Goal: Transaction & Acquisition: Book appointment/travel/reservation

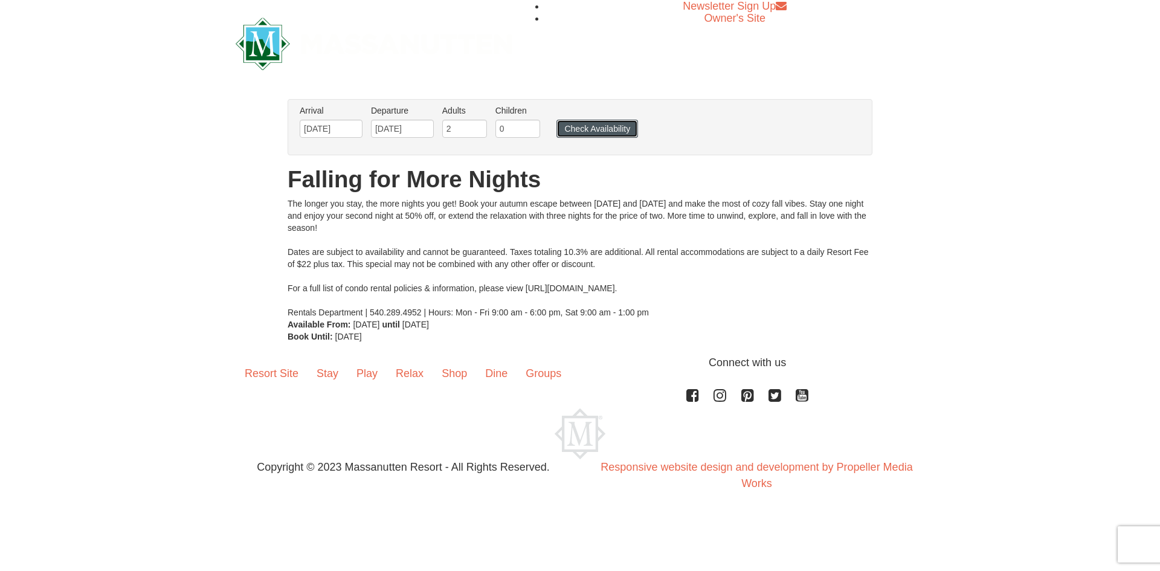
click at [617, 129] on button "Check Availability" at bounding box center [597, 129] width 82 height 18
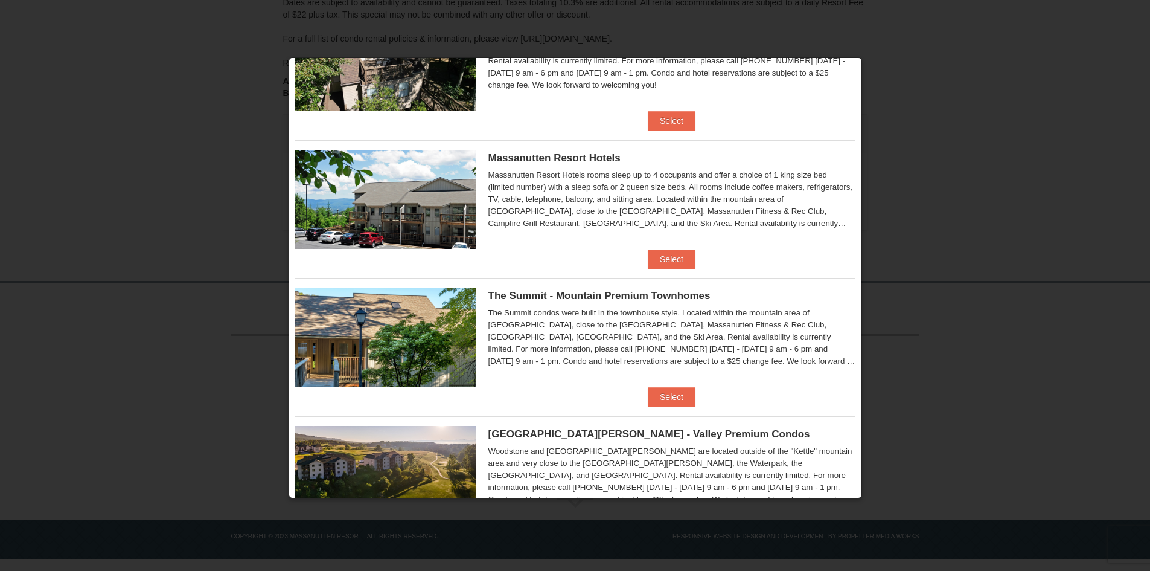
scroll to position [573, 0]
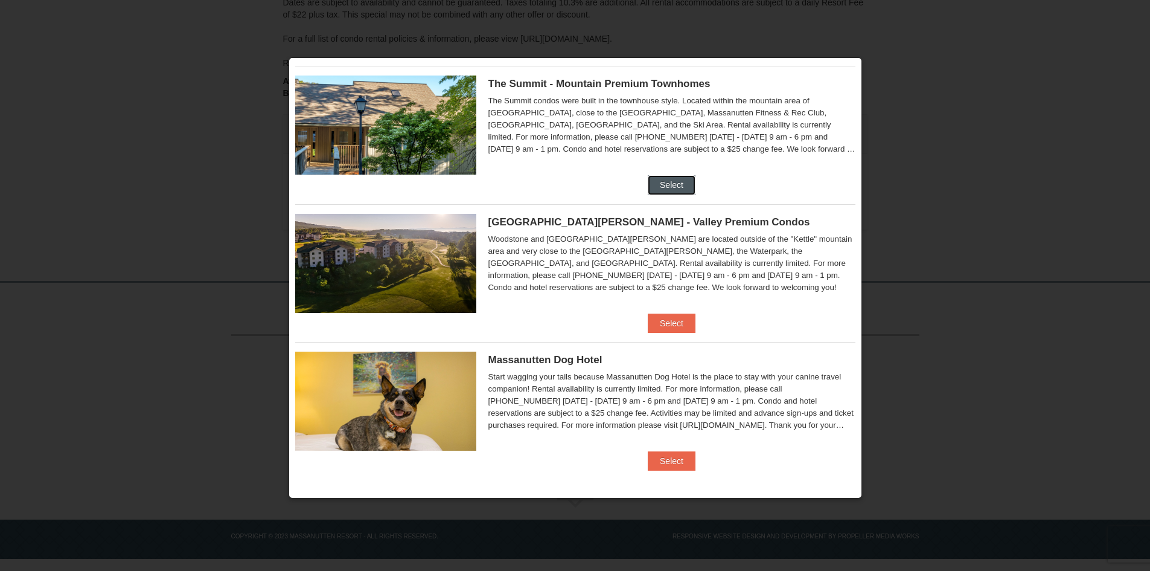
click at [667, 183] on button "Select" at bounding box center [672, 184] width 48 height 19
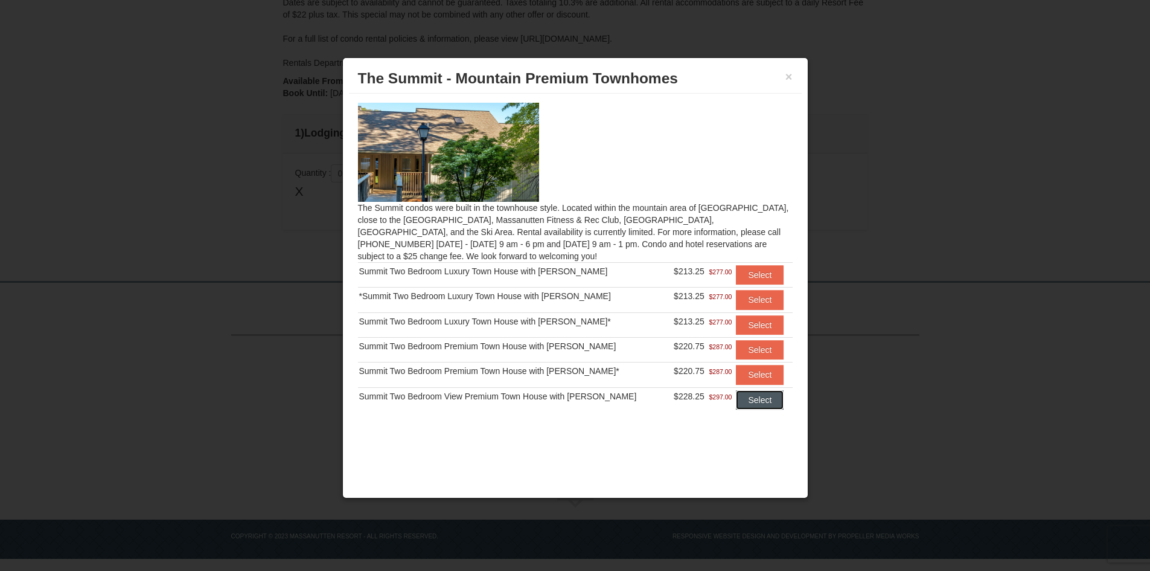
click at [754, 399] on button "Select" at bounding box center [760, 399] width 48 height 19
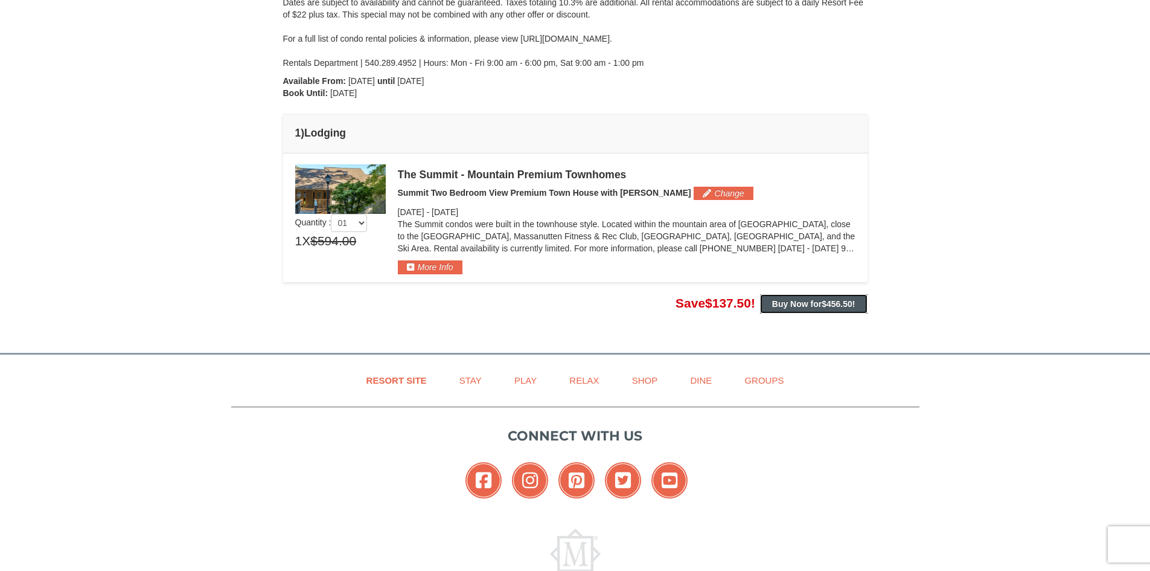
click at [800, 308] on strong "Buy Now for $456.50 !" at bounding box center [813, 304] width 83 height 10
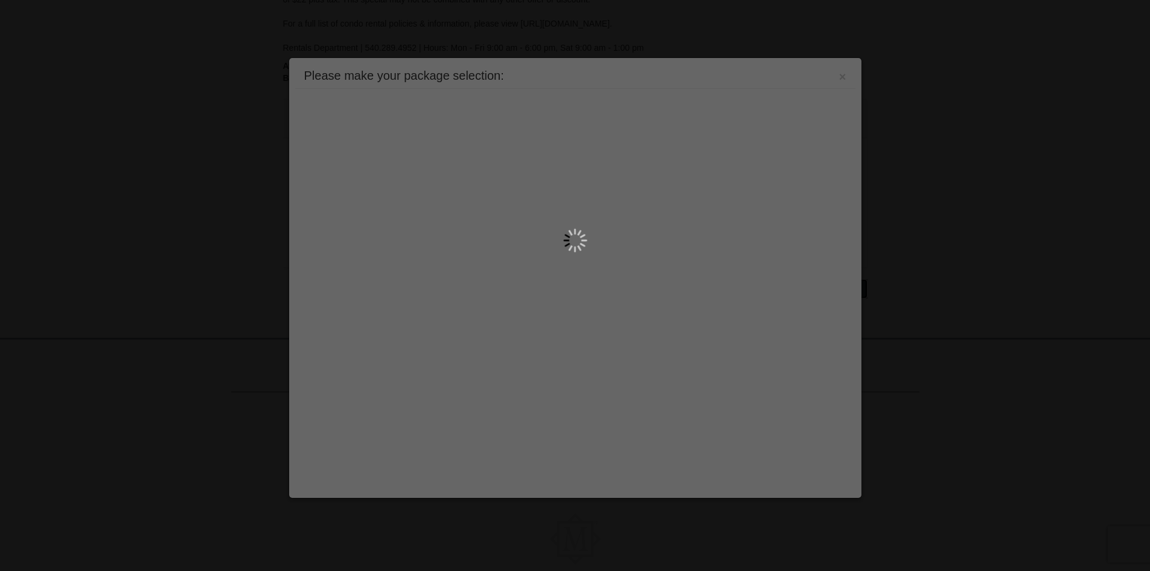
scroll to position [0, 0]
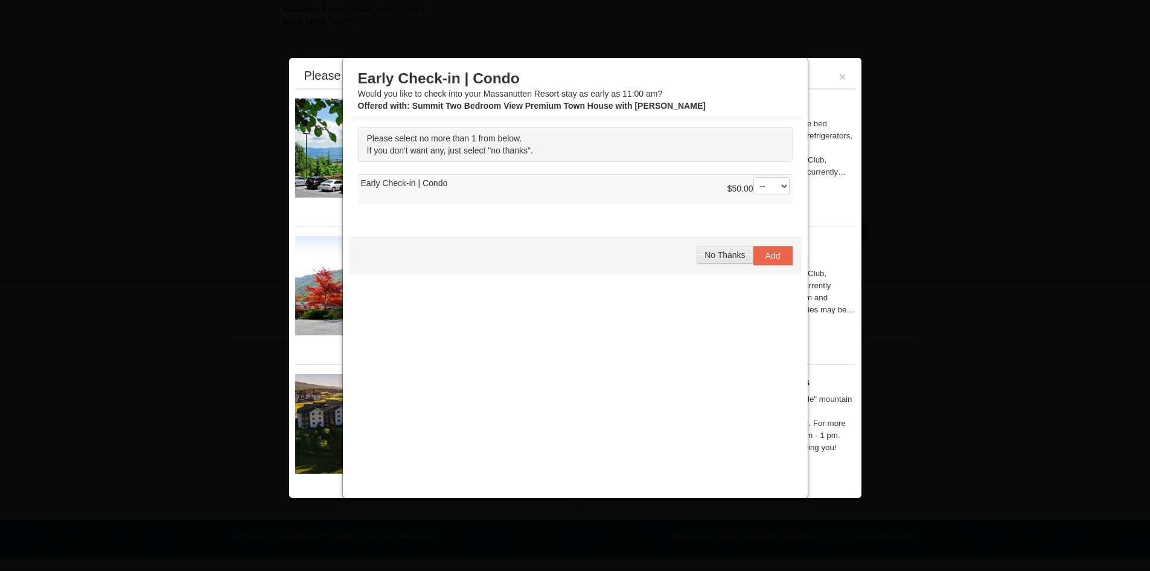
click at [732, 255] on span "No Thanks" at bounding box center [725, 255] width 40 height 10
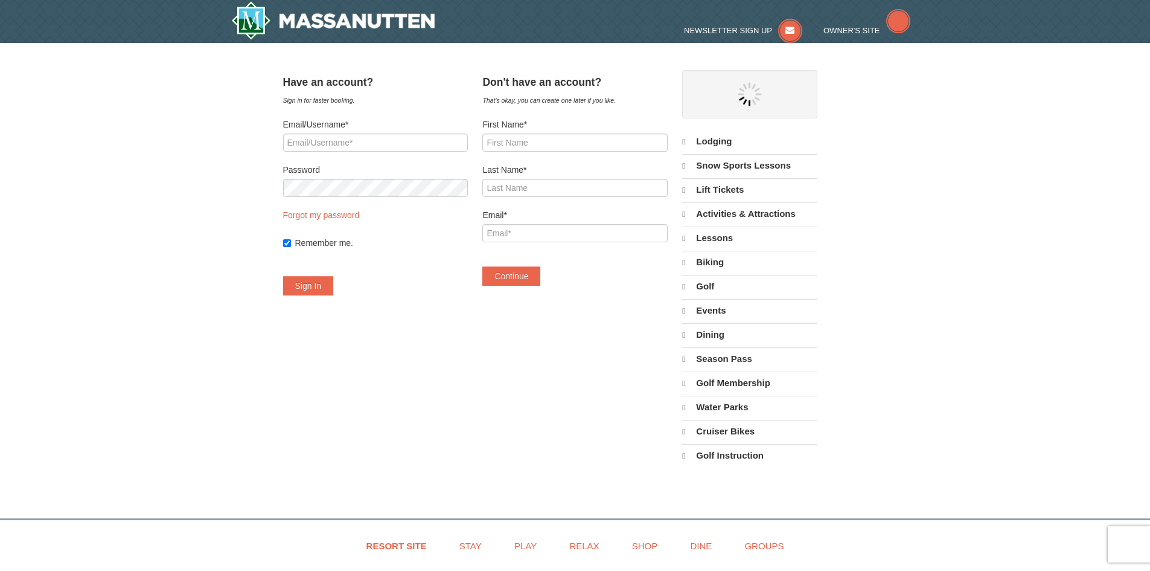
select select "10"
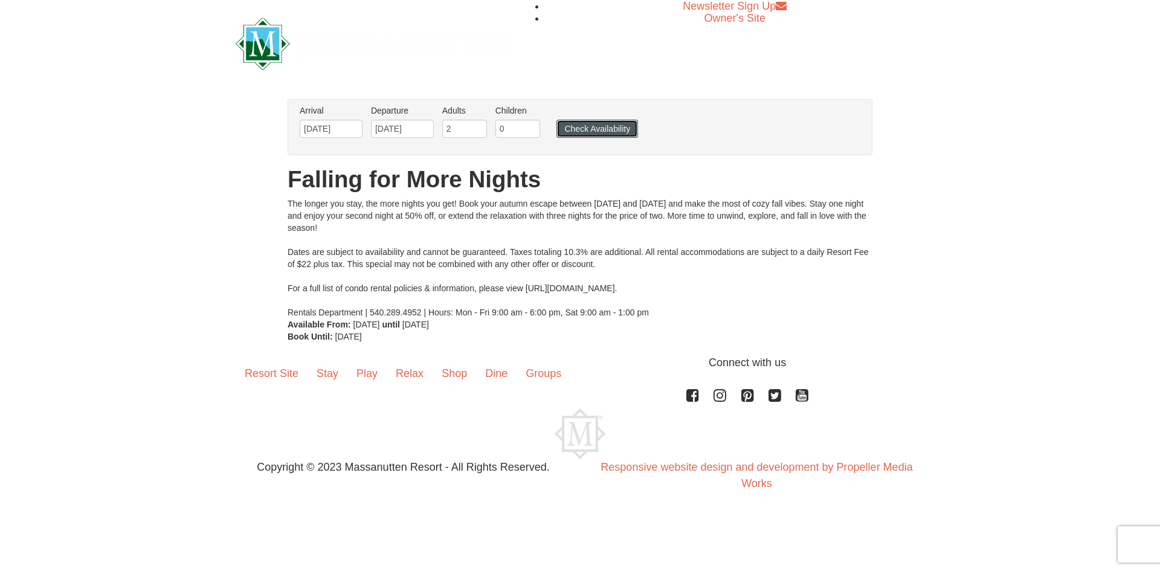
click at [582, 127] on button "Check Availability" at bounding box center [597, 129] width 82 height 18
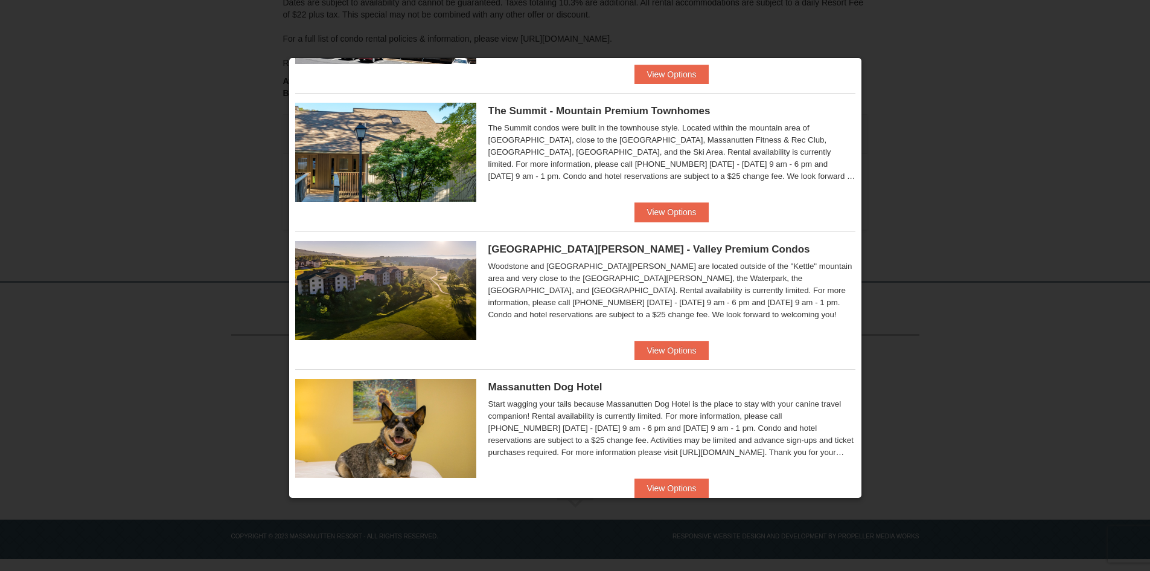
scroll to position [574, 0]
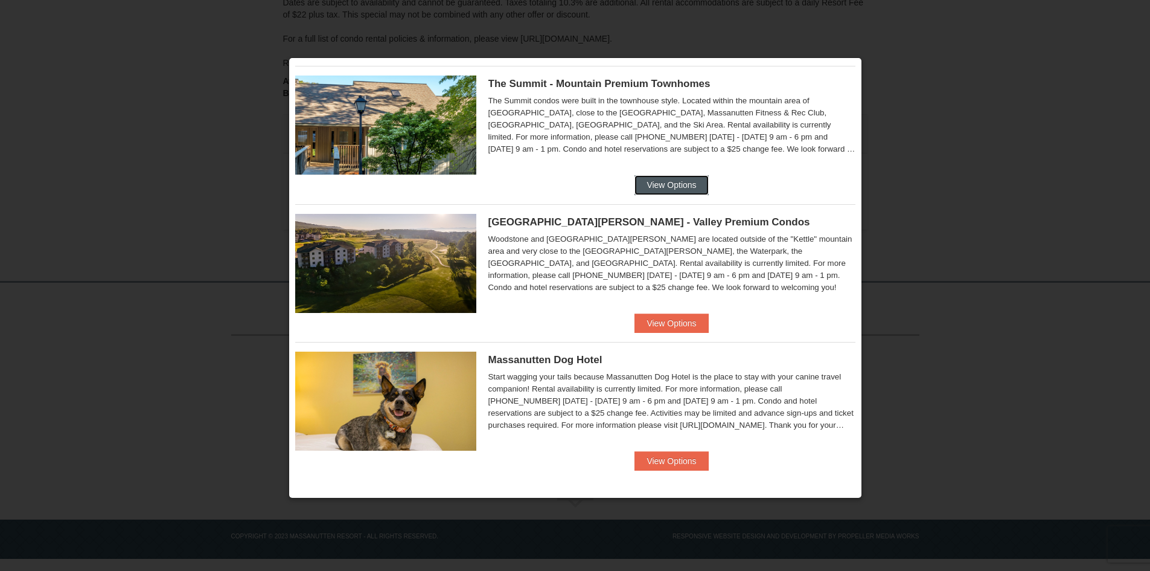
click at [677, 186] on button "View Options" at bounding box center [672, 184] width 74 height 19
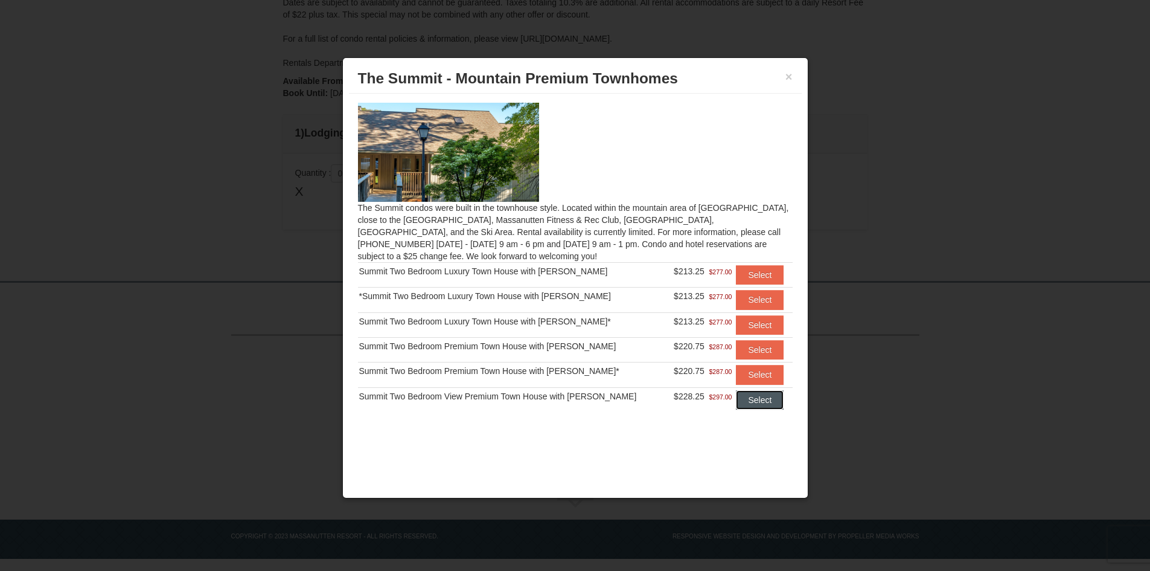
click at [740, 402] on button "Select" at bounding box center [760, 399] width 48 height 19
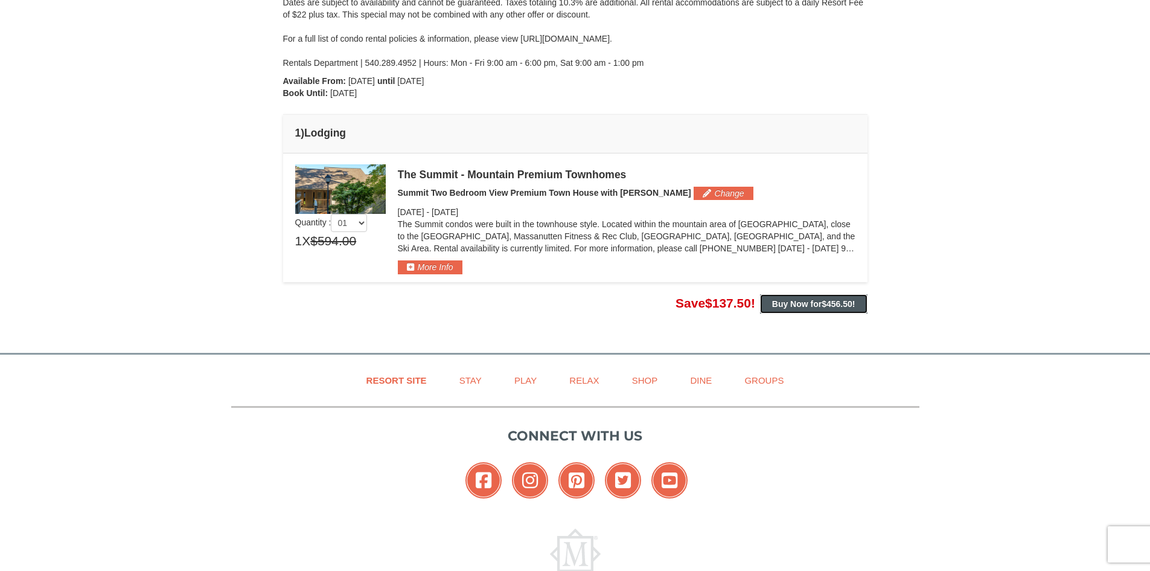
click at [806, 305] on strong "Buy Now for $456.50 !" at bounding box center [813, 304] width 83 height 10
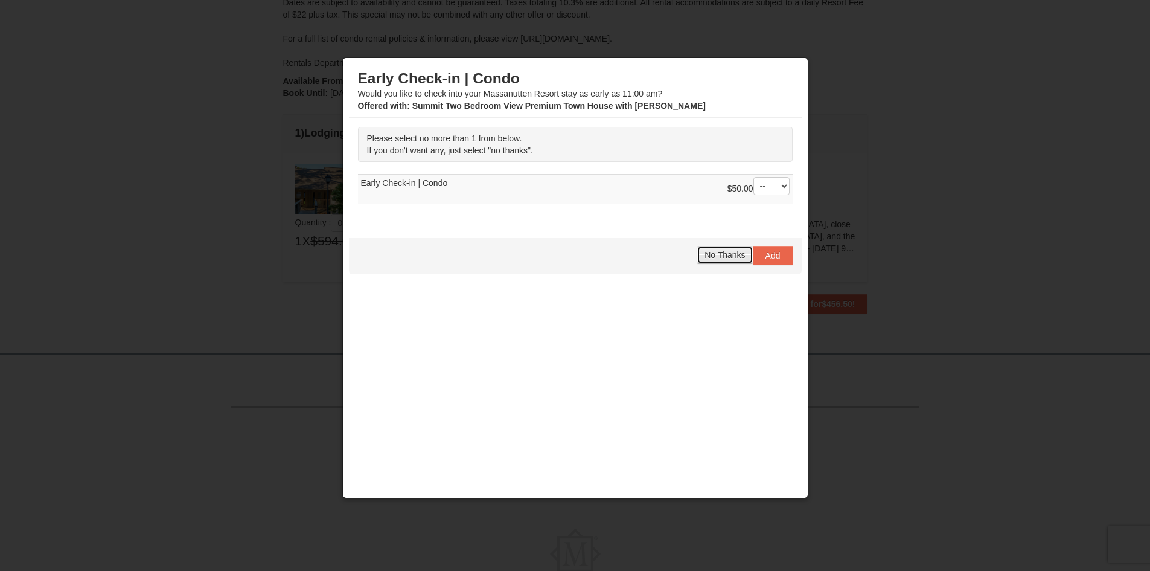
click at [715, 252] on span "No Thanks" at bounding box center [725, 255] width 40 height 10
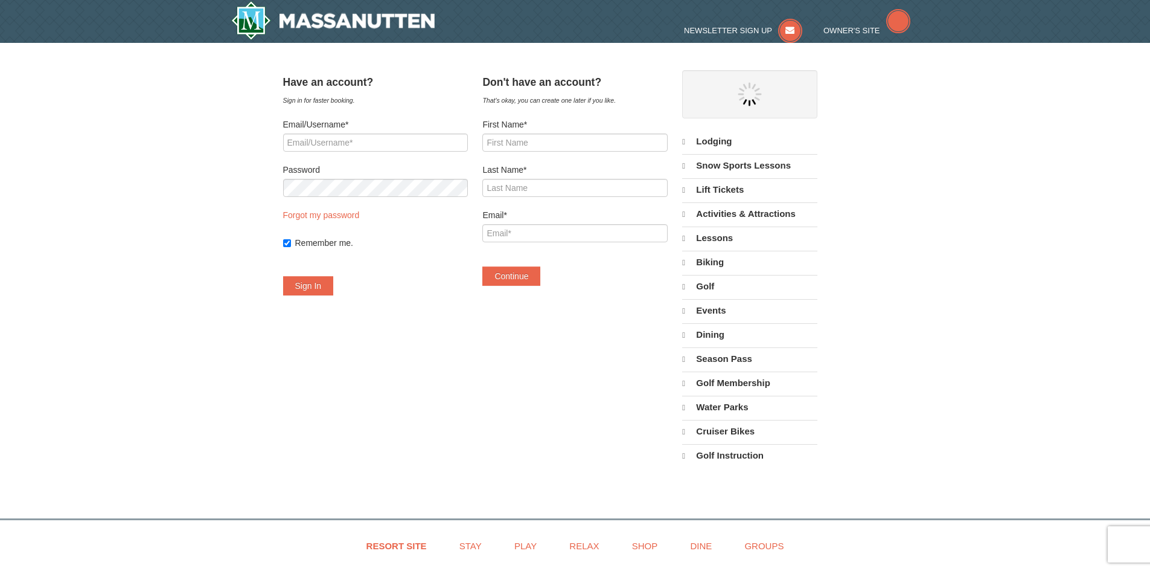
select select "10"
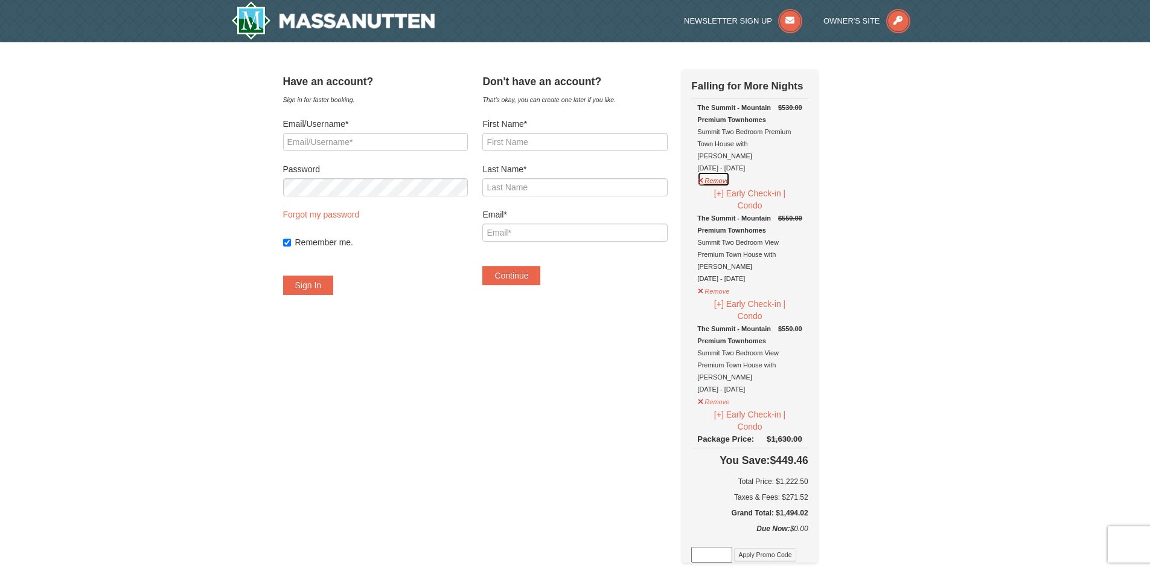
click at [730, 172] on button "Remove" at bounding box center [714, 179] width 33 height 15
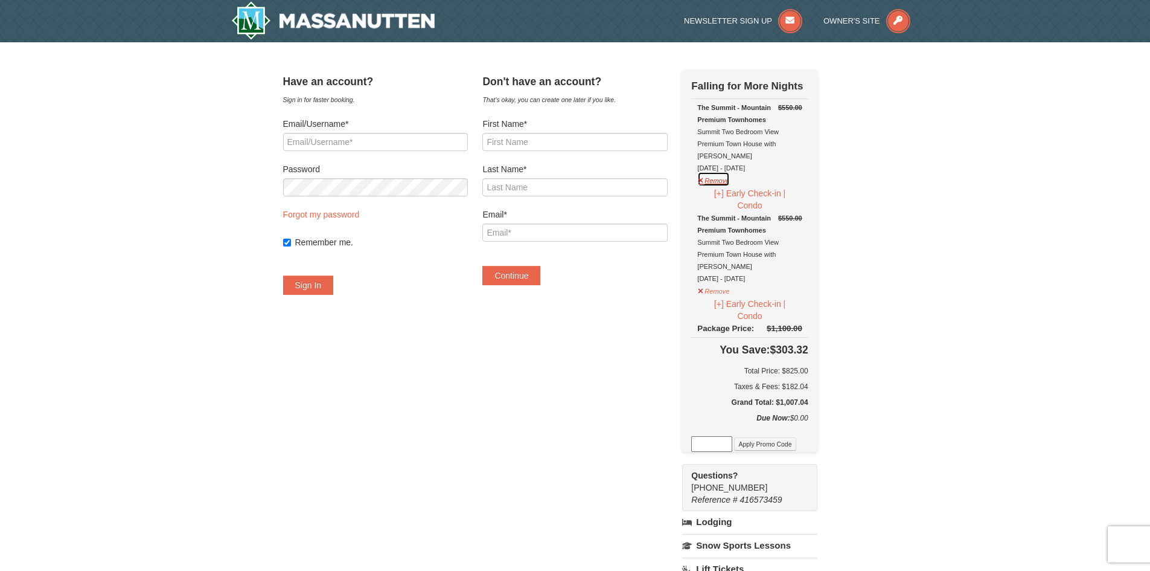
click at [730, 172] on button "Remove" at bounding box center [714, 179] width 33 height 15
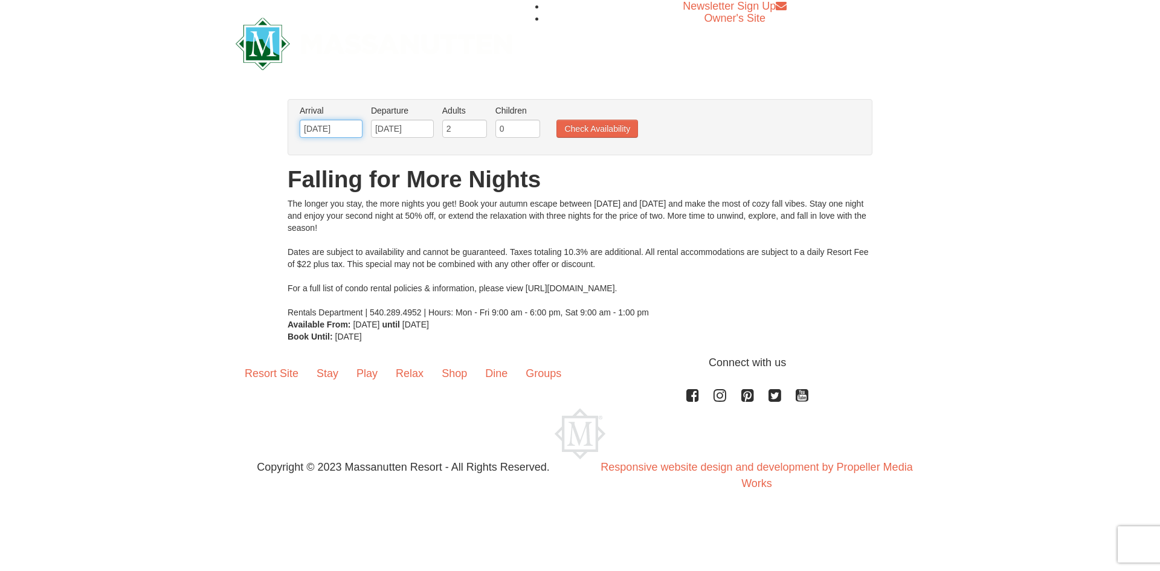
click at [339, 130] on input "[DATE]" at bounding box center [331, 129] width 63 height 18
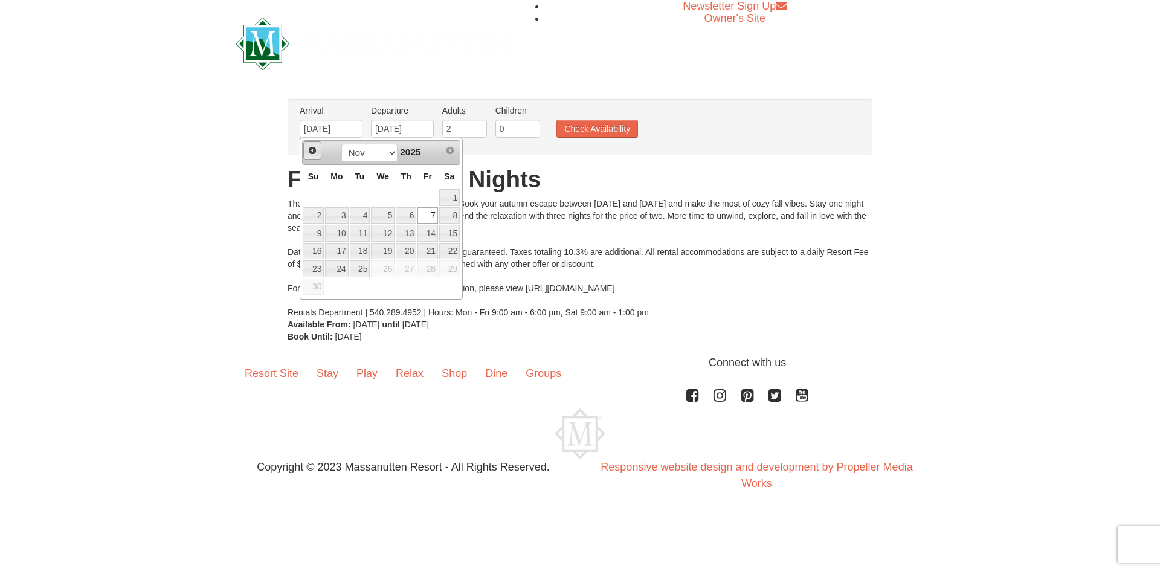
click at [304, 149] on link "Prev" at bounding box center [312, 150] width 18 height 18
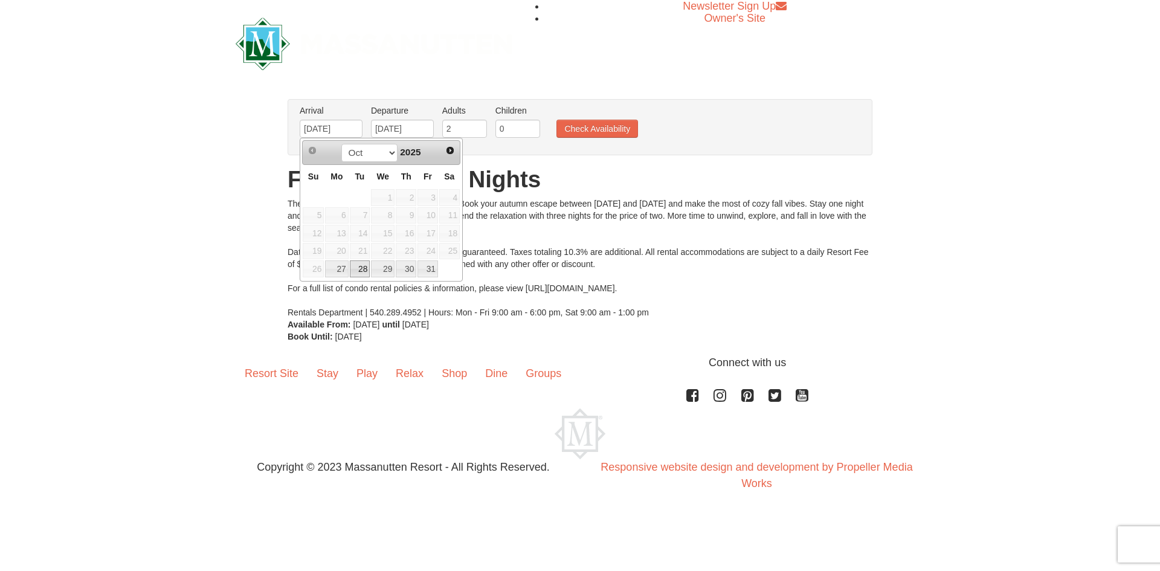
click at [358, 270] on link "28" at bounding box center [360, 268] width 21 height 17
type input "[DATE]"
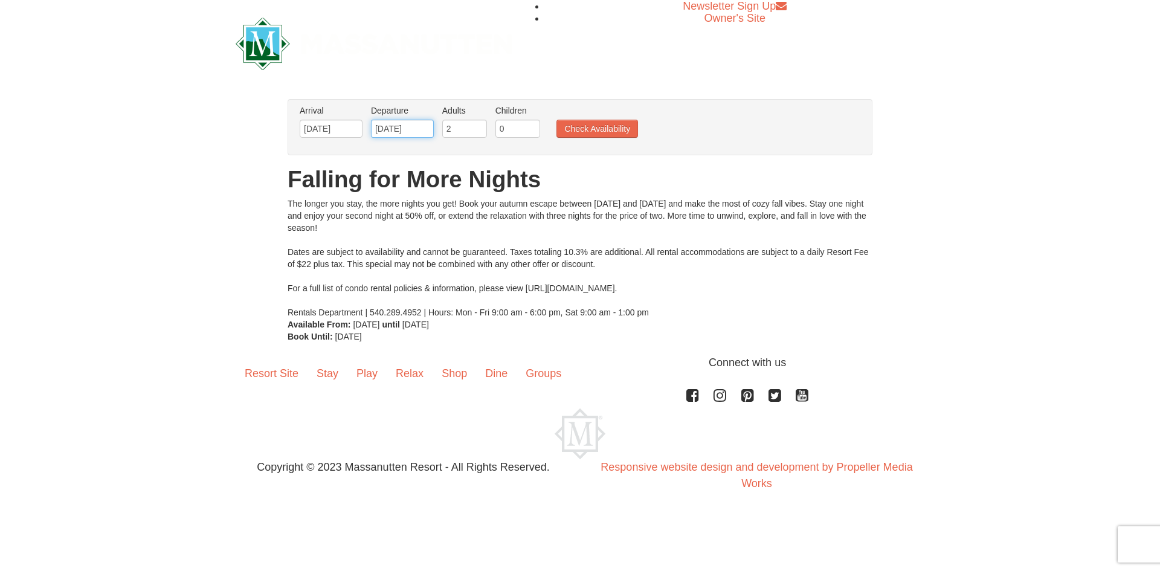
click at [391, 129] on input "11/09/2025" at bounding box center [402, 129] width 63 height 18
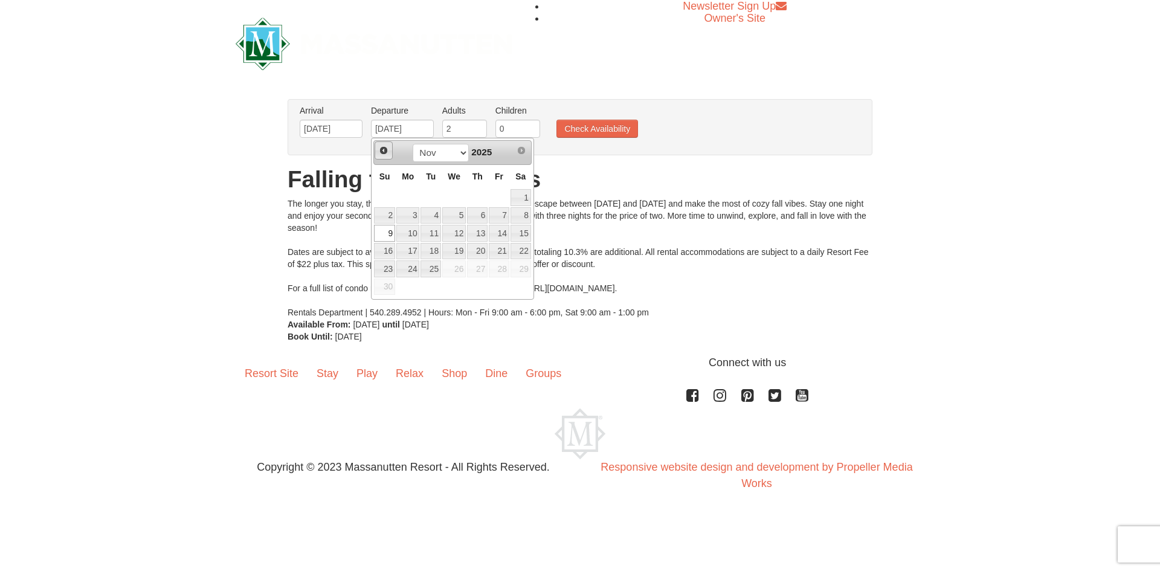
click at [382, 149] on span "Prev" at bounding box center [384, 151] width 10 height 10
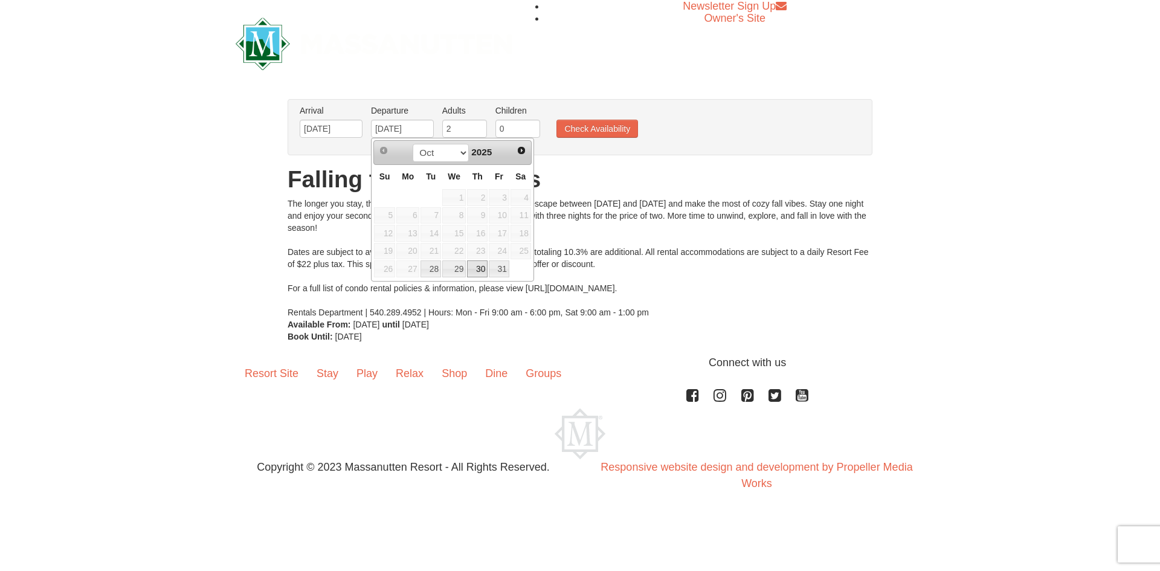
click at [476, 268] on link "30" at bounding box center [477, 268] width 21 height 17
type input "10/30/2025"
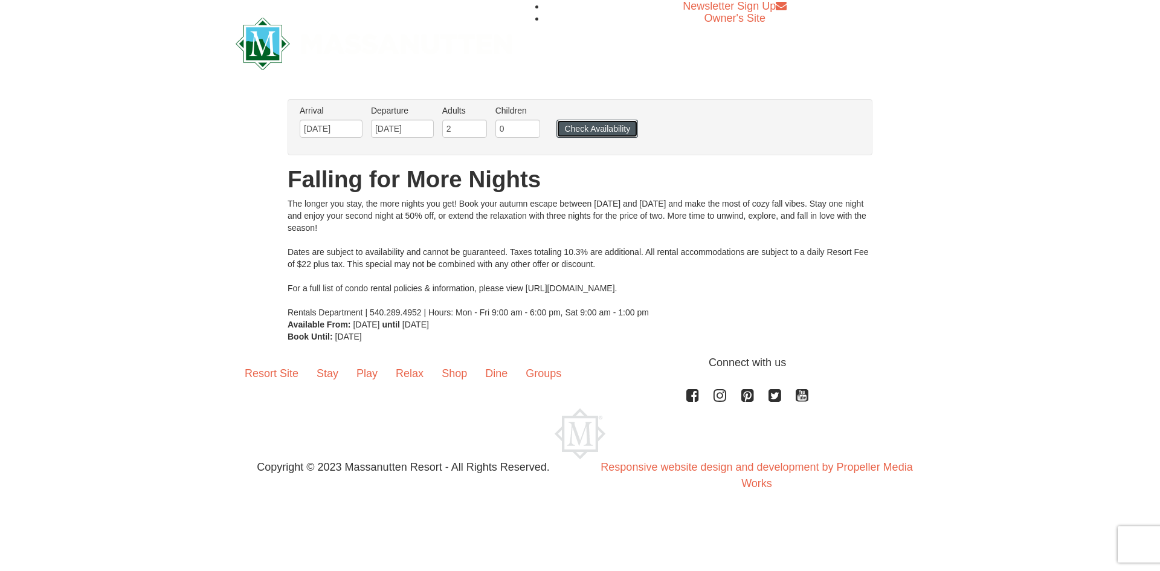
click at [588, 126] on button "Check Availability" at bounding box center [597, 129] width 82 height 18
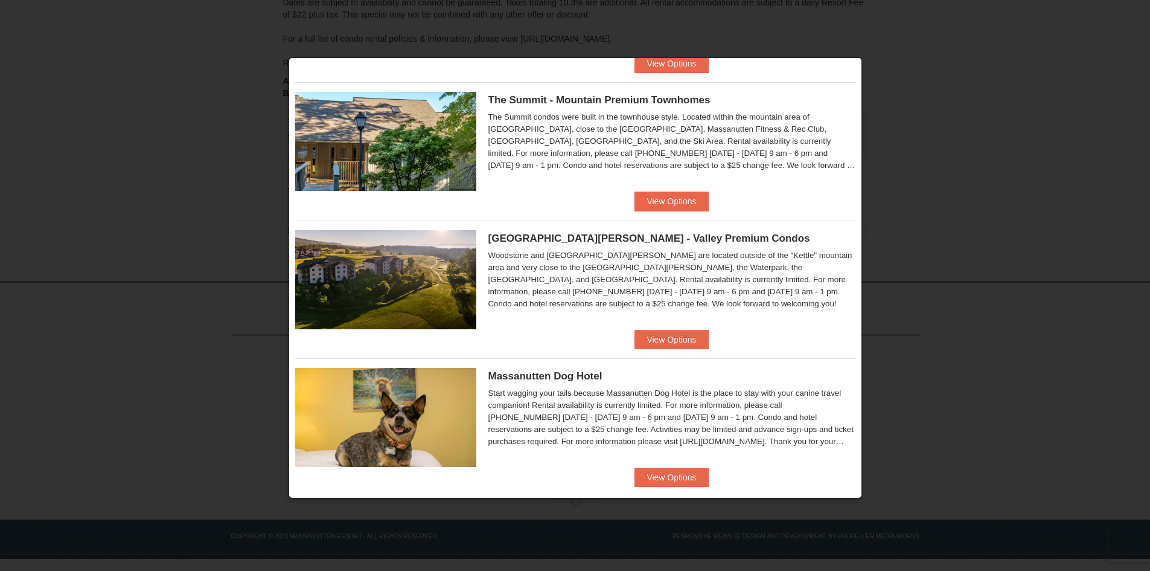
scroll to position [574, 0]
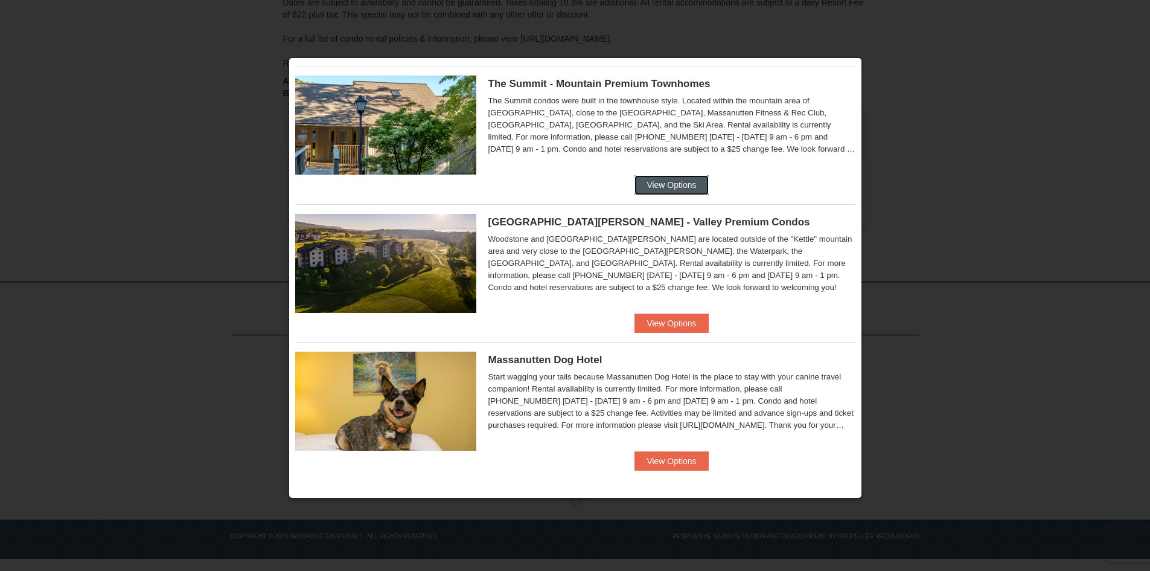
click at [660, 187] on button "View Options" at bounding box center [672, 184] width 74 height 19
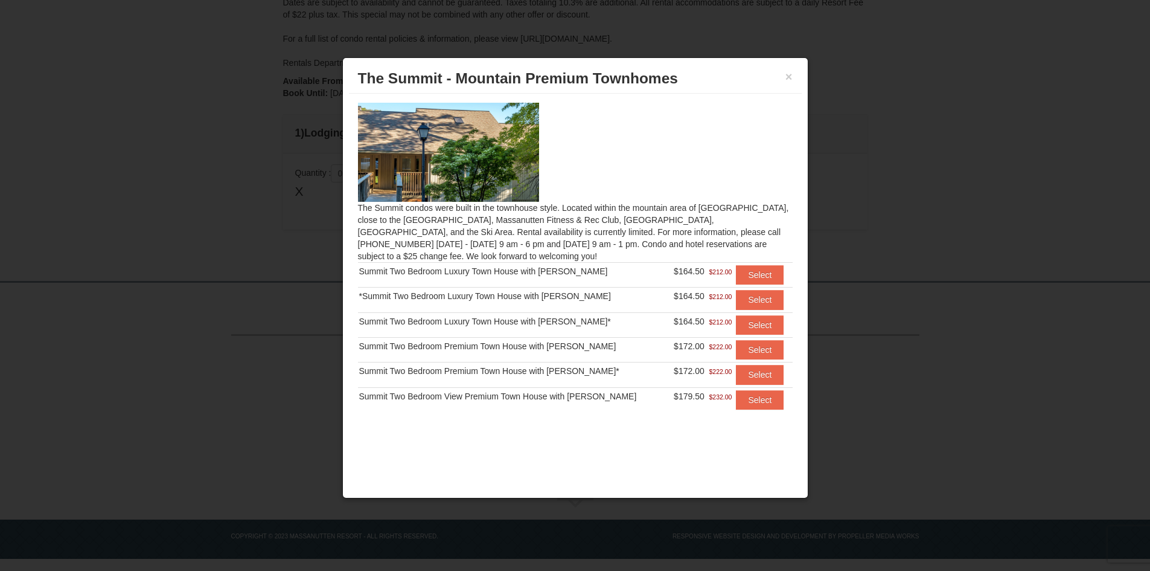
scroll to position [1, 0]
click at [742, 402] on button "Select" at bounding box center [760, 399] width 48 height 19
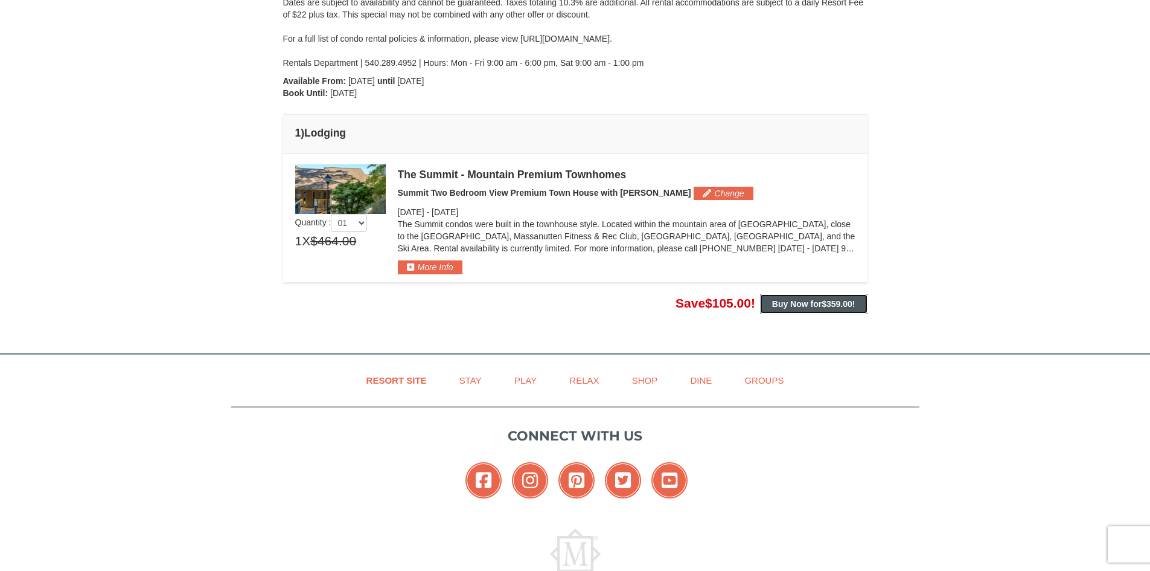
click at [805, 310] on button "Buy Now for $359.00 !" at bounding box center [813, 303] width 107 height 19
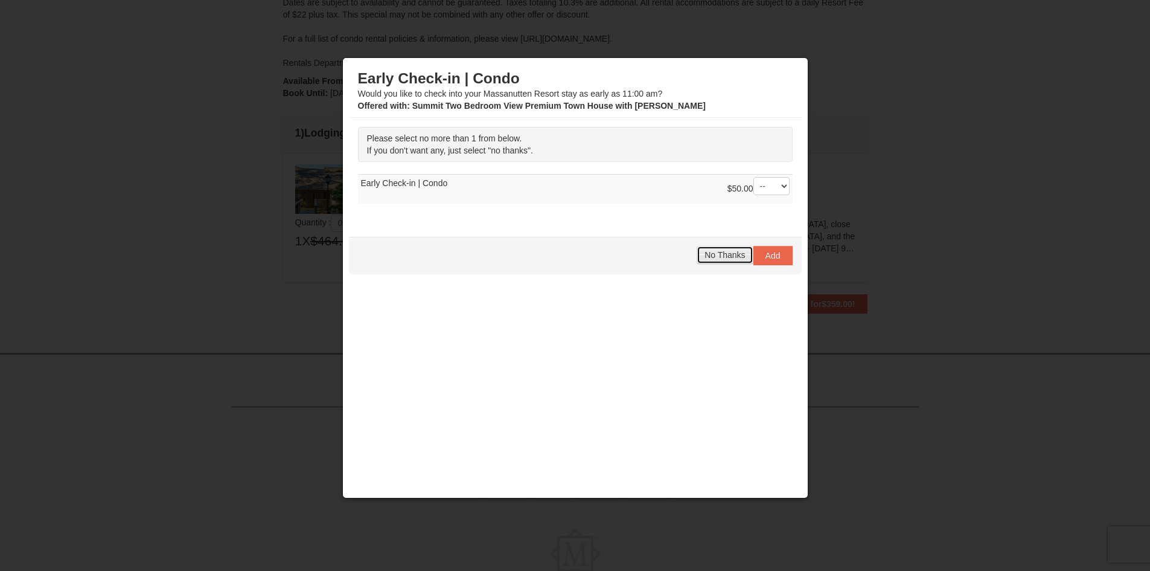
click at [715, 255] on span "No Thanks" at bounding box center [725, 255] width 40 height 10
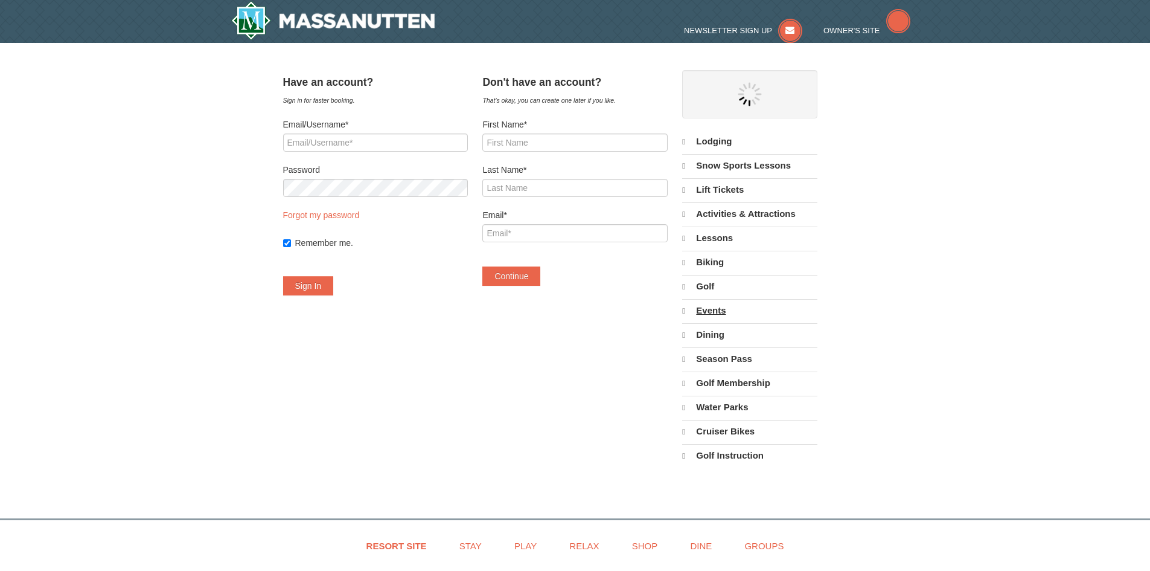
select select "10"
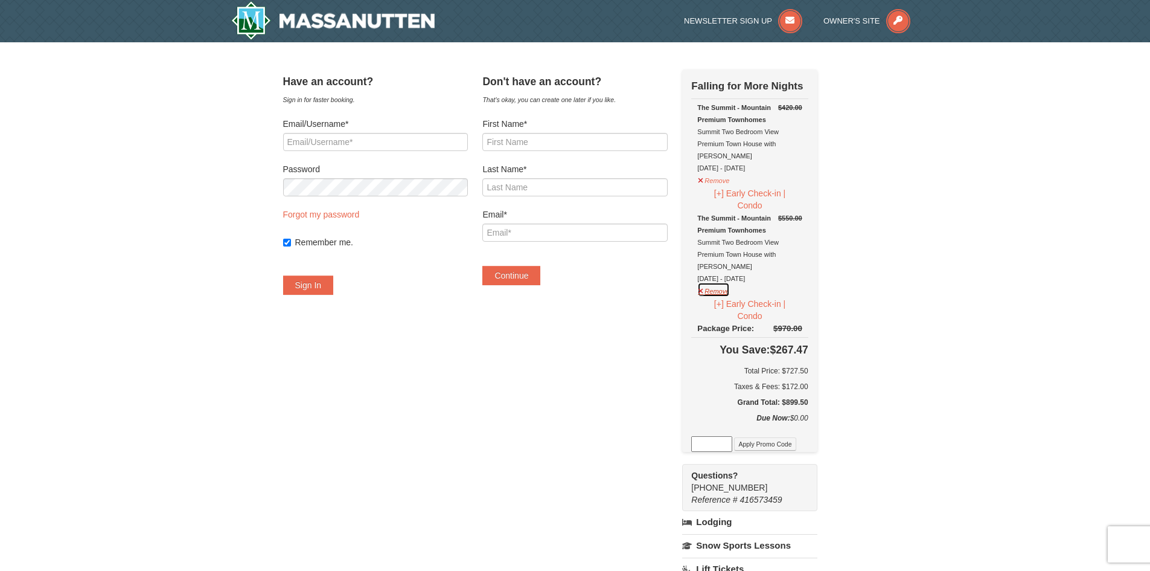
click at [722, 282] on button "Remove" at bounding box center [714, 289] width 33 height 15
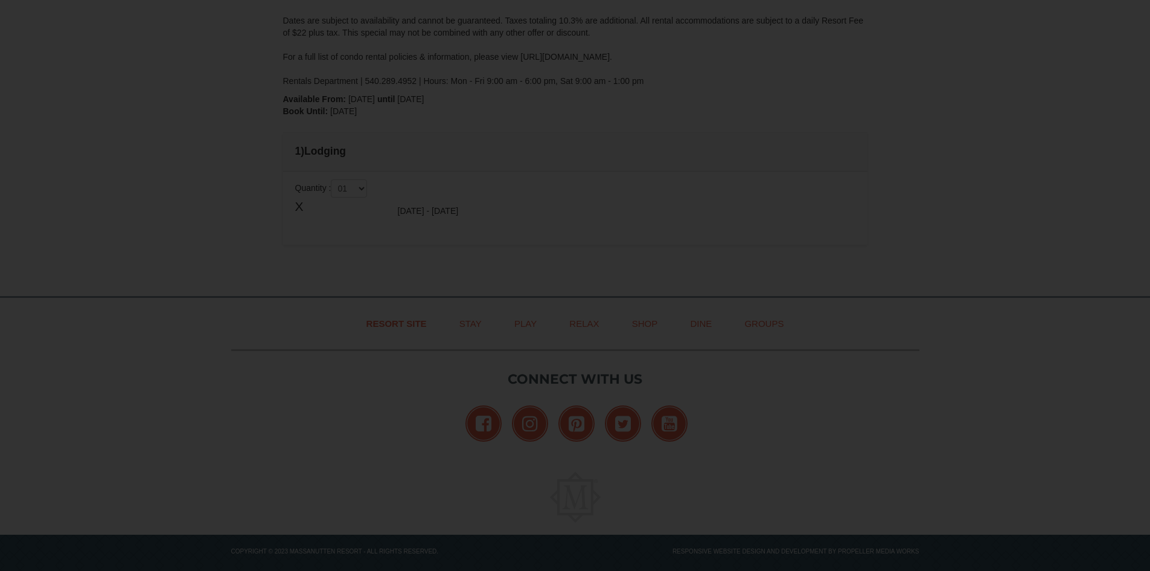
scroll to position [220, 0]
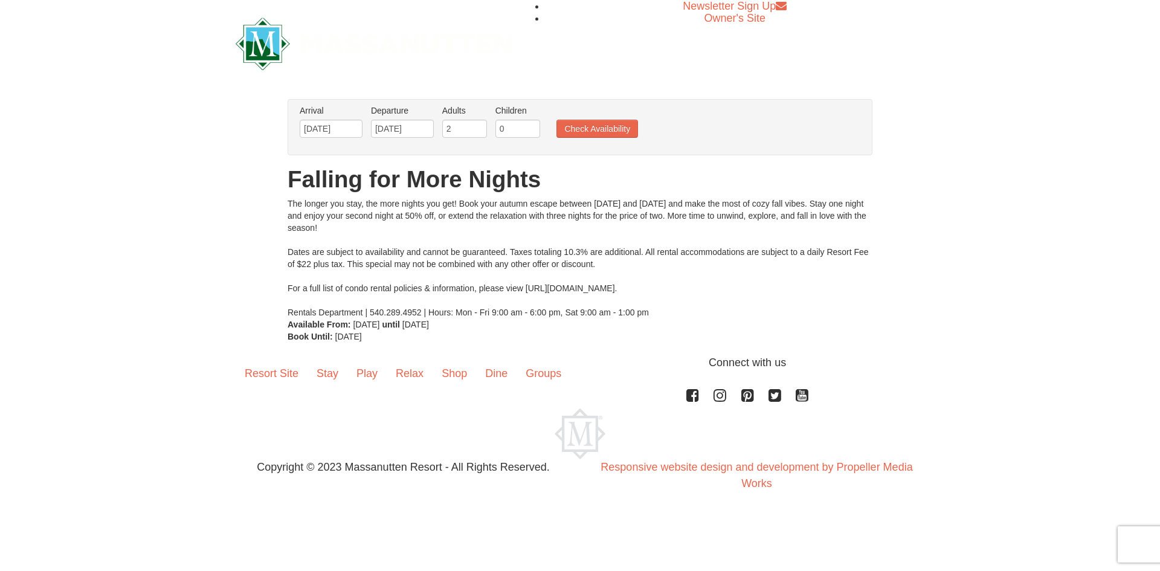
click at [350, 115] on label "Arrival Please format dates MM/DD/YYYY Please format dates MM/DD/YYYY" at bounding box center [331, 110] width 63 height 12
click at [350, 122] on input "[DATE]" at bounding box center [331, 129] width 63 height 18
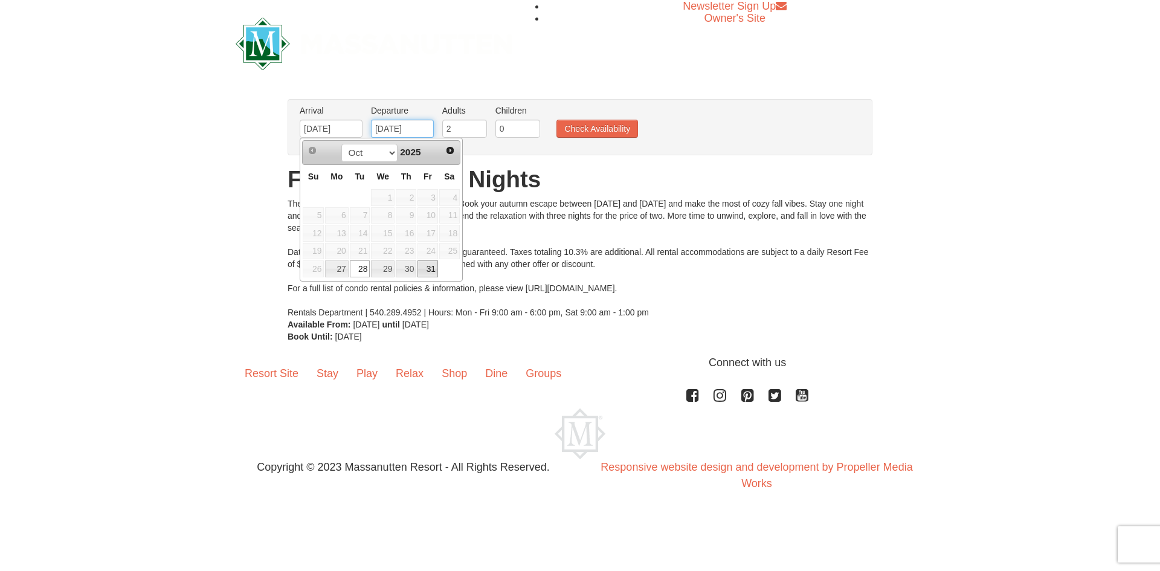
click at [406, 125] on input "[DATE]" at bounding box center [402, 129] width 63 height 18
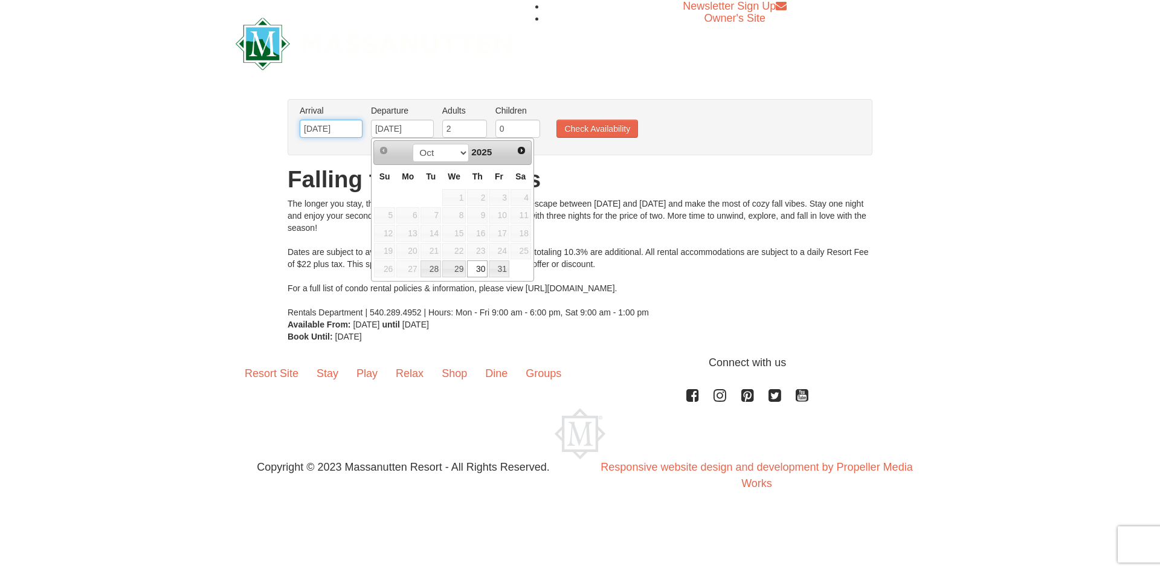
click at [342, 124] on input "[DATE]" at bounding box center [331, 129] width 63 height 18
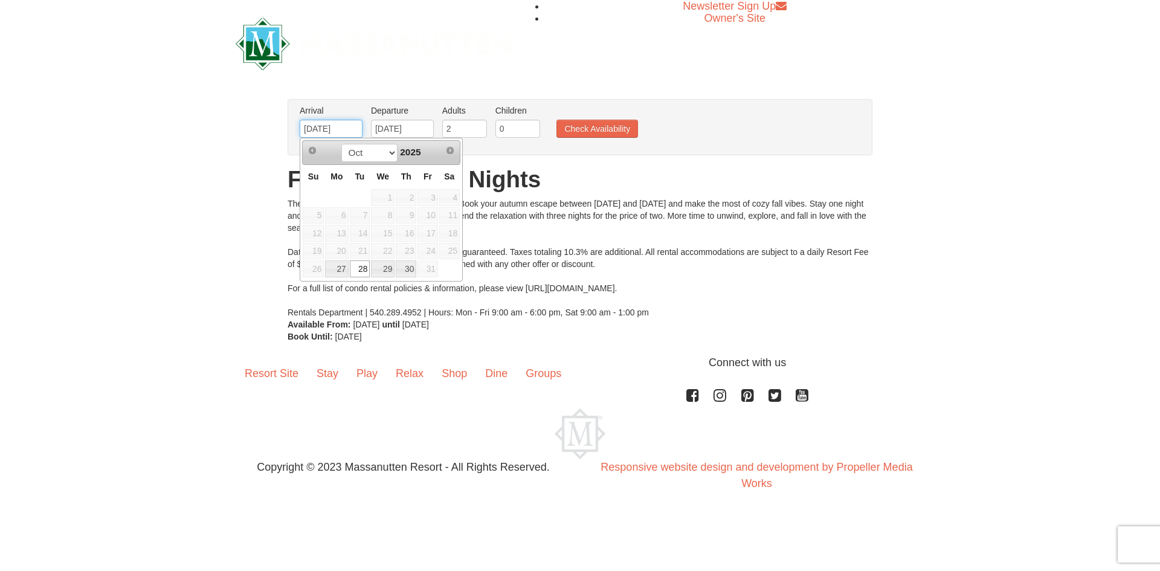
click at [322, 126] on input "10/28/2025" at bounding box center [331, 129] width 63 height 18
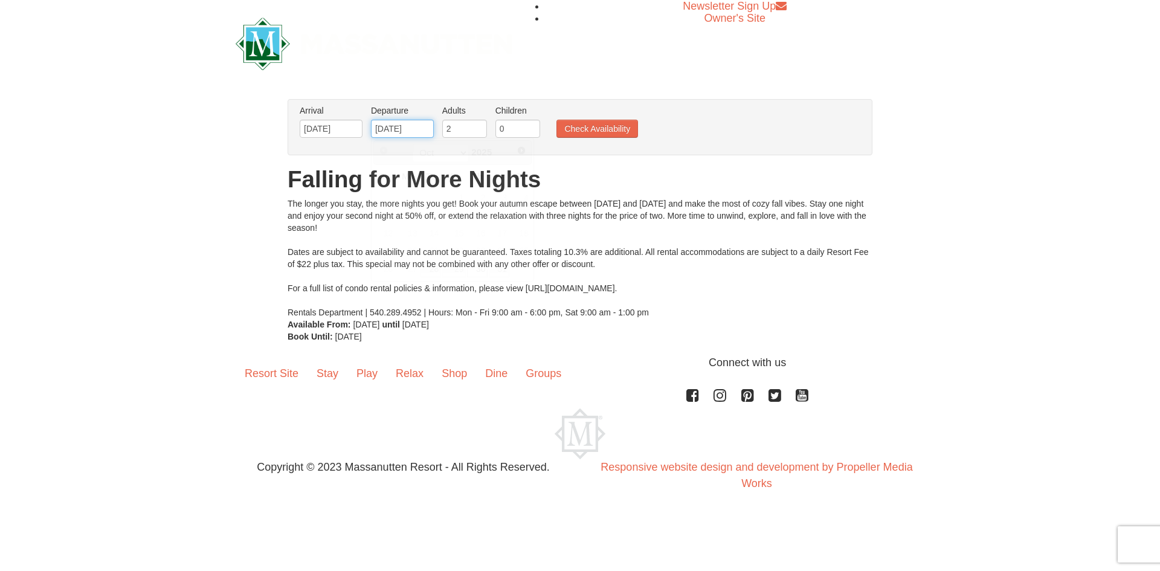
click at [401, 130] on input "10/30/2025" at bounding box center [402, 129] width 63 height 18
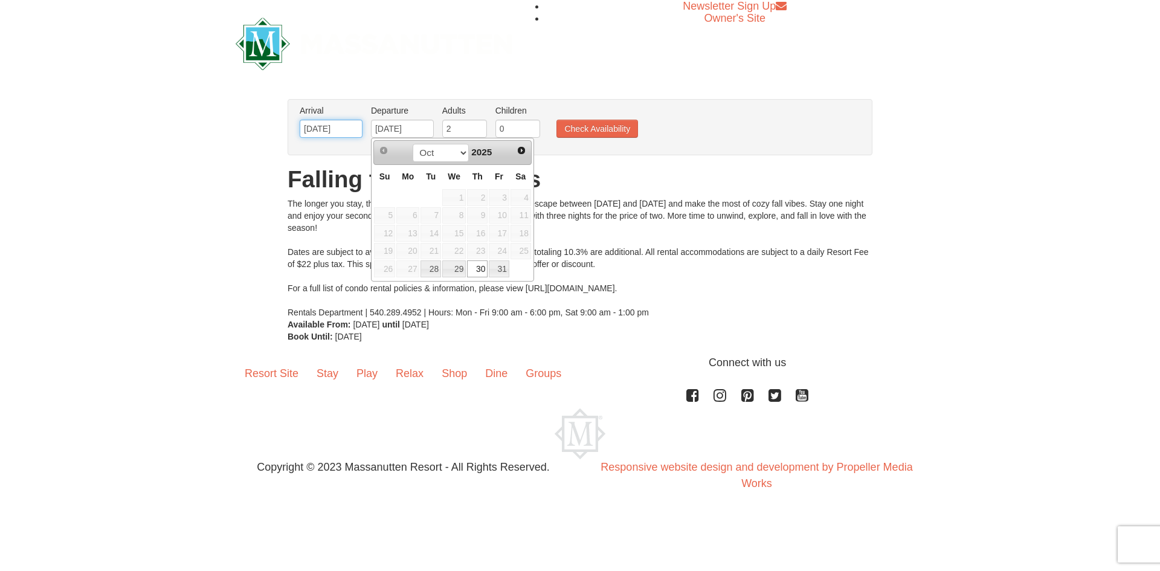
click at [341, 126] on input "10/28/2025" at bounding box center [331, 129] width 63 height 18
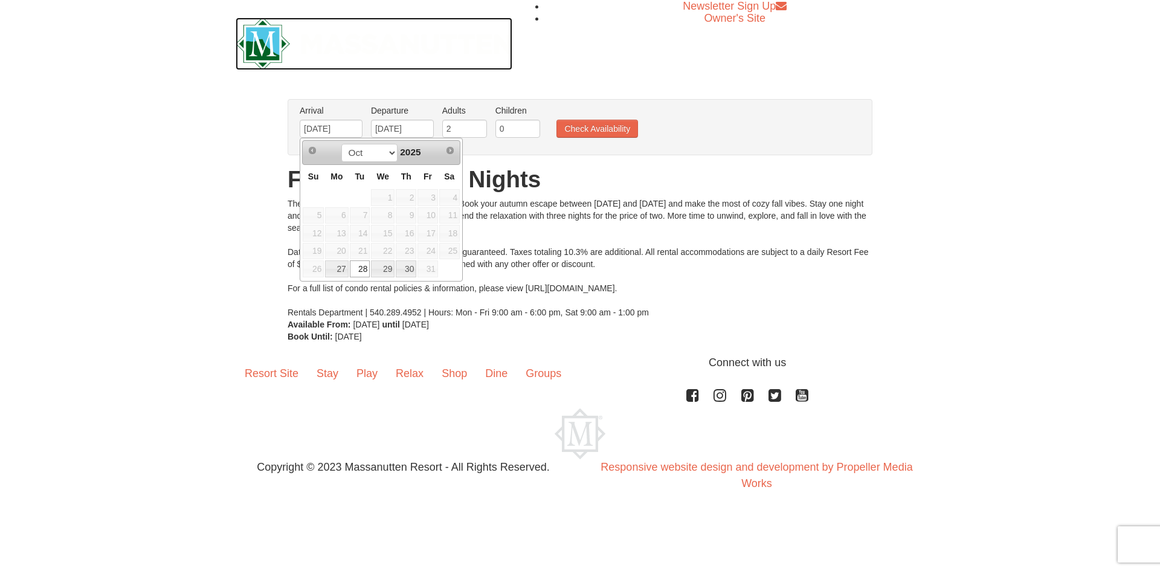
click at [435, 67] on img at bounding box center [374, 44] width 277 height 53
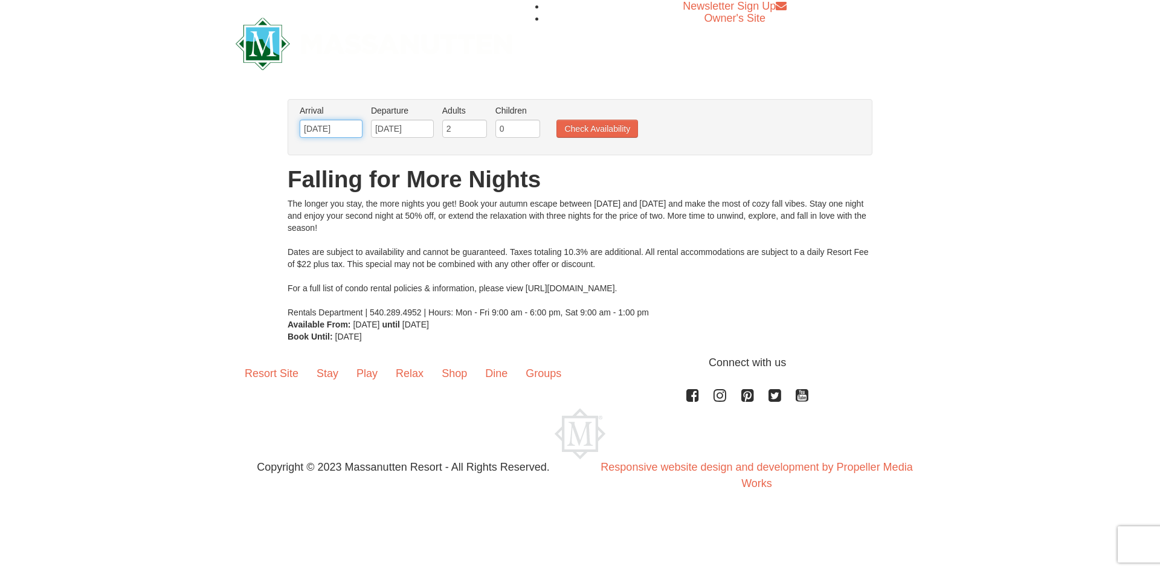
click at [338, 127] on input "[DATE]" at bounding box center [331, 129] width 63 height 18
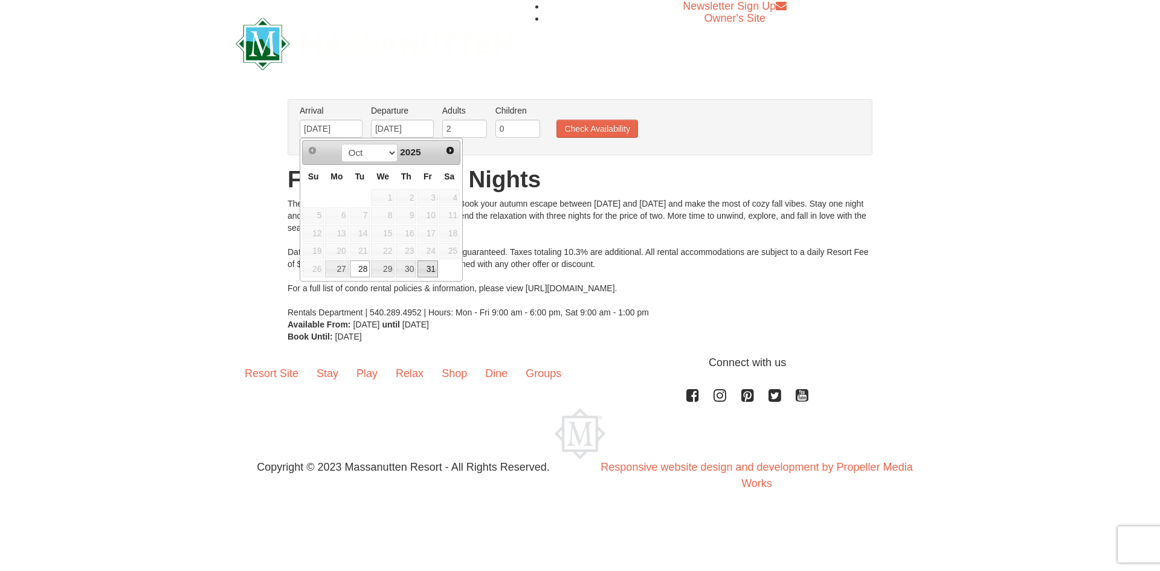
click at [423, 268] on link "31" at bounding box center [427, 268] width 21 height 17
type input "10/31/2025"
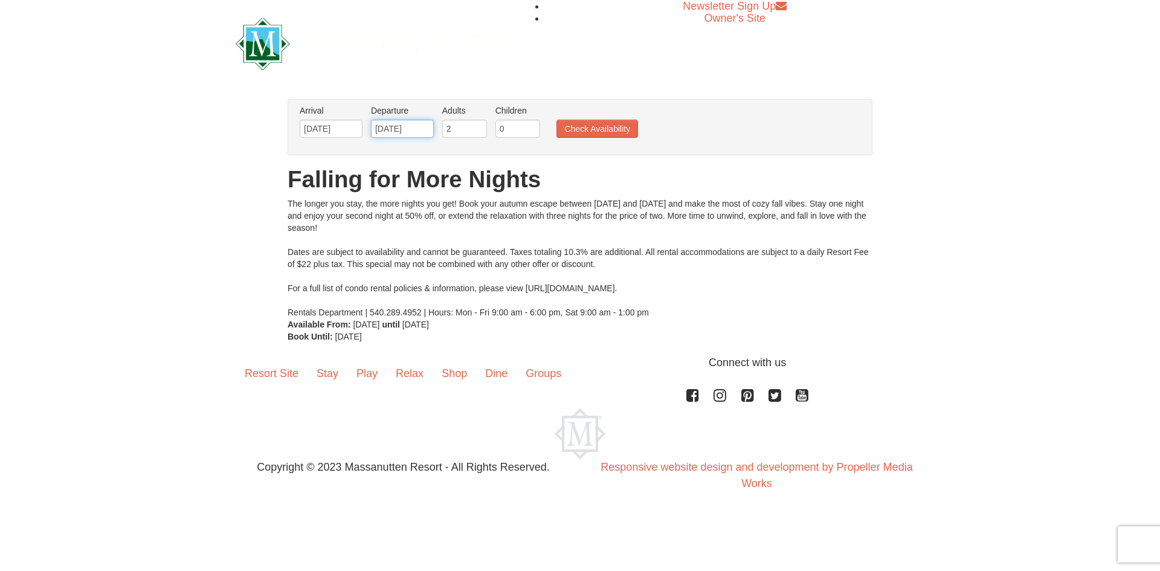
click at [415, 129] on input "10/31/2025" at bounding box center [402, 129] width 63 height 18
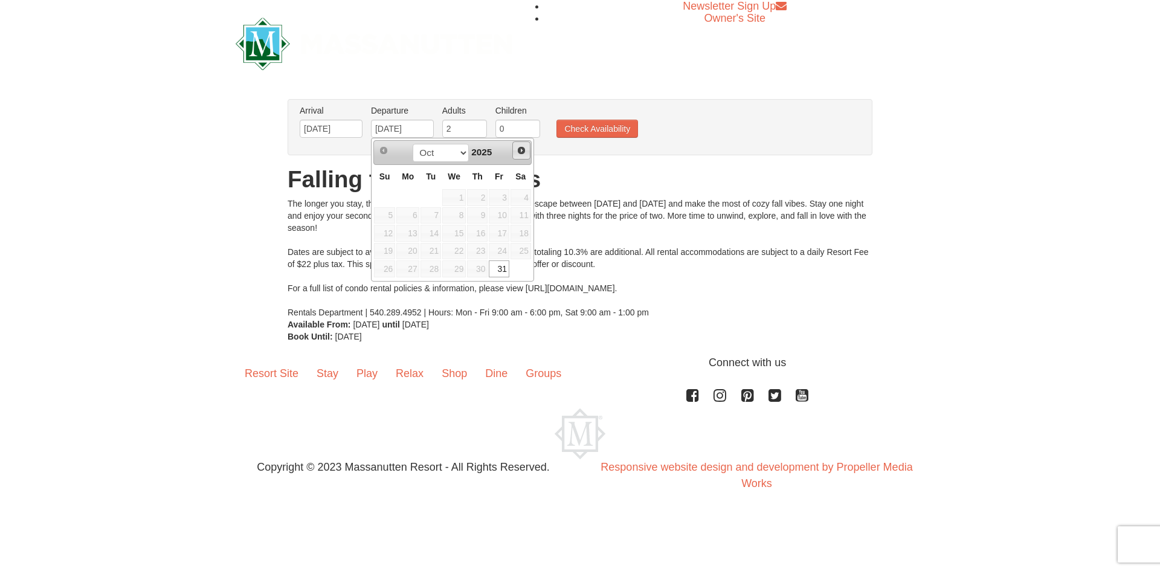
click at [523, 150] on span "Next" at bounding box center [521, 151] width 10 height 10
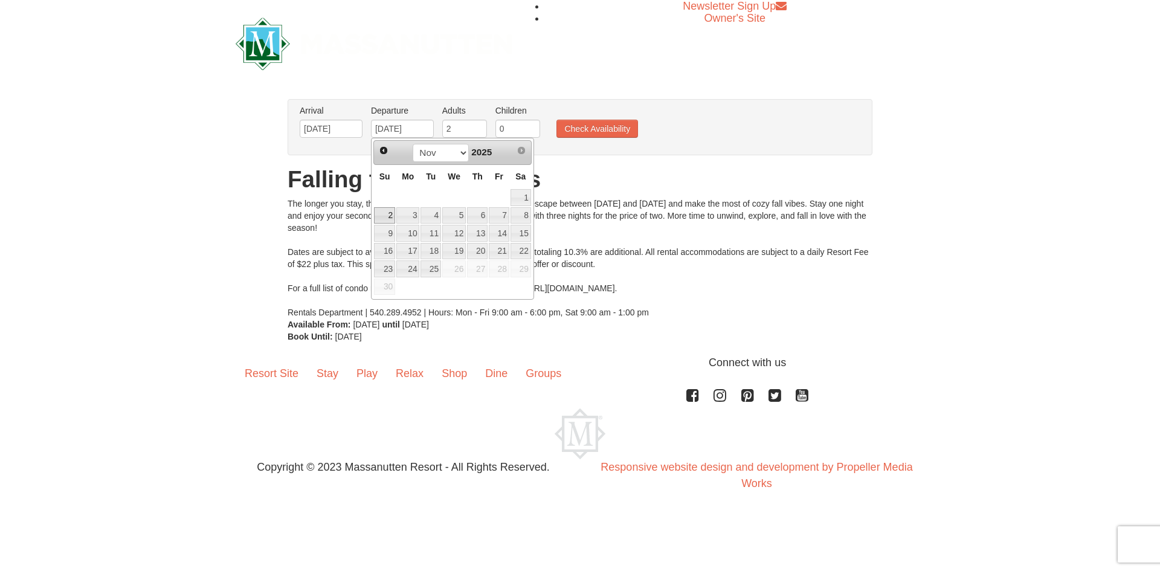
click at [383, 215] on link "2" at bounding box center [384, 215] width 21 height 17
type input "11/02/2025"
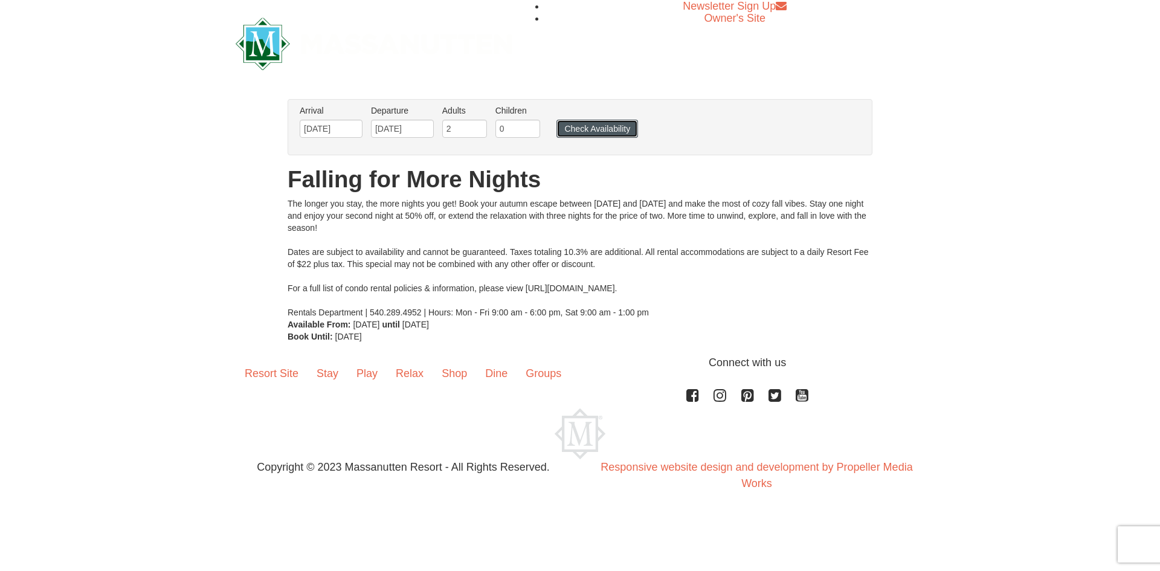
click at [608, 130] on button "Check Availability" at bounding box center [597, 129] width 82 height 18
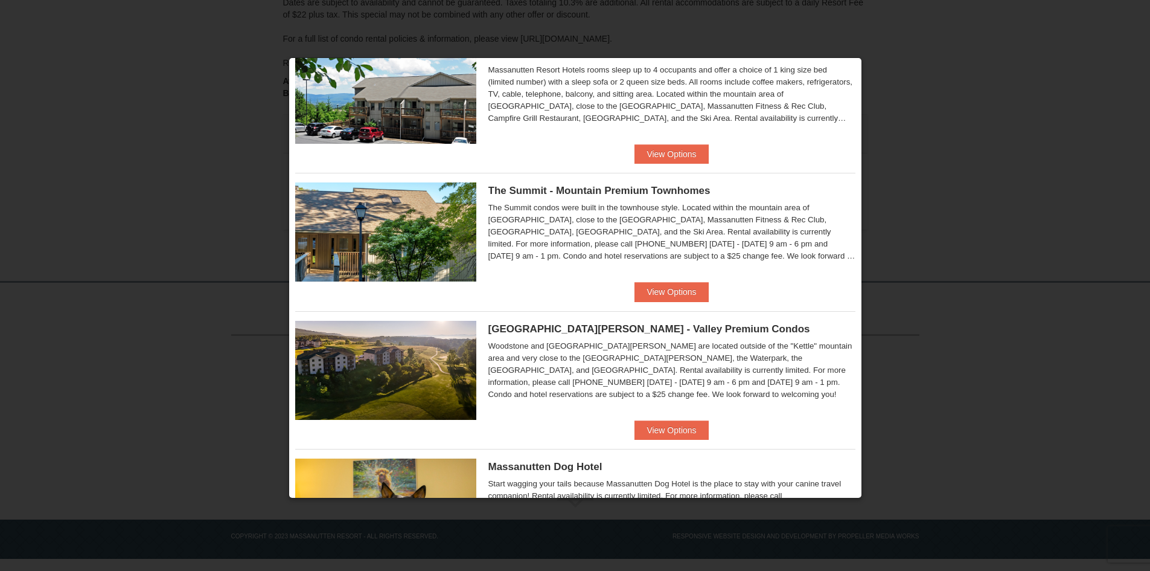
scroll to position [574, 0]
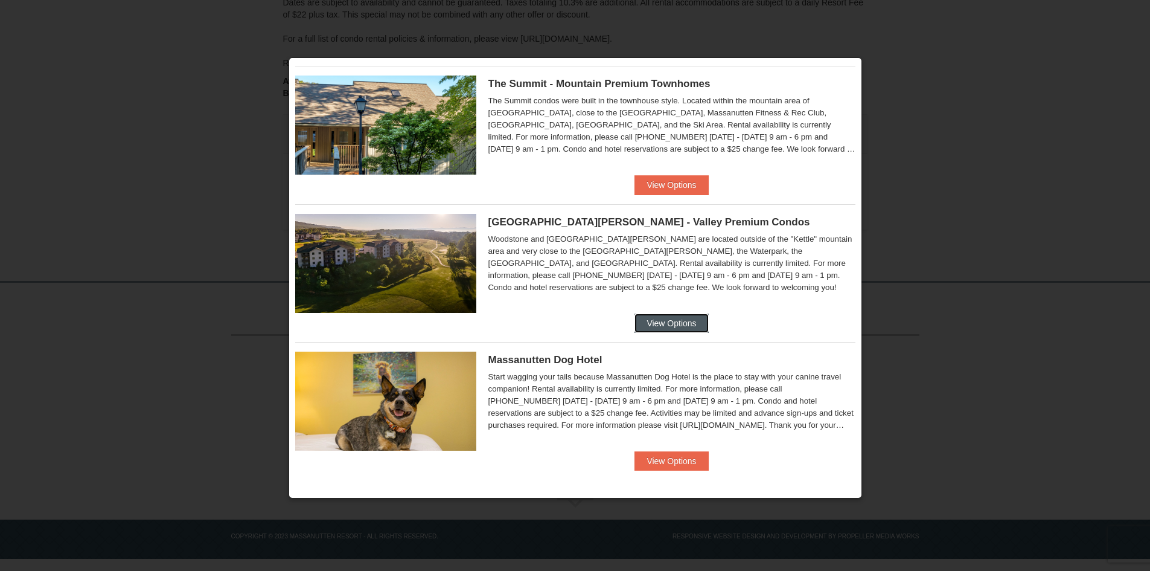
drag, startPoint x: 676, startPoint y: 321, endPoint x: 624, endPoint y: 185, distance: 145.5
click at [654, 181] on button "View Options" at bounding box center [672, 184] width 74 height 19
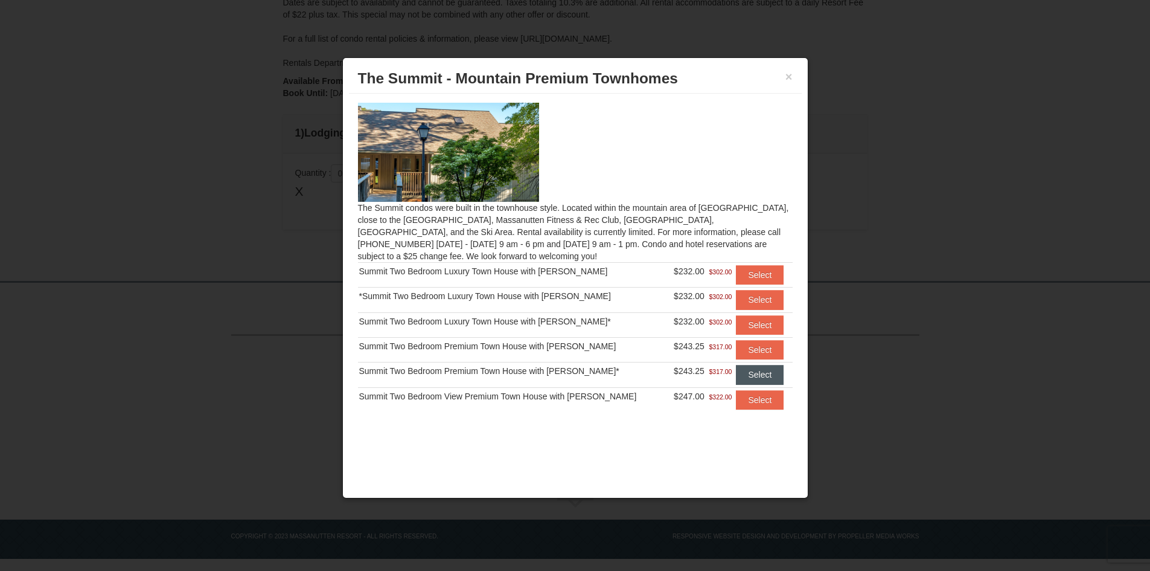
scroll to position [1, 0]
click at [752, 400] on button "Select" at bounding box center [760, 399] width 48 height 19
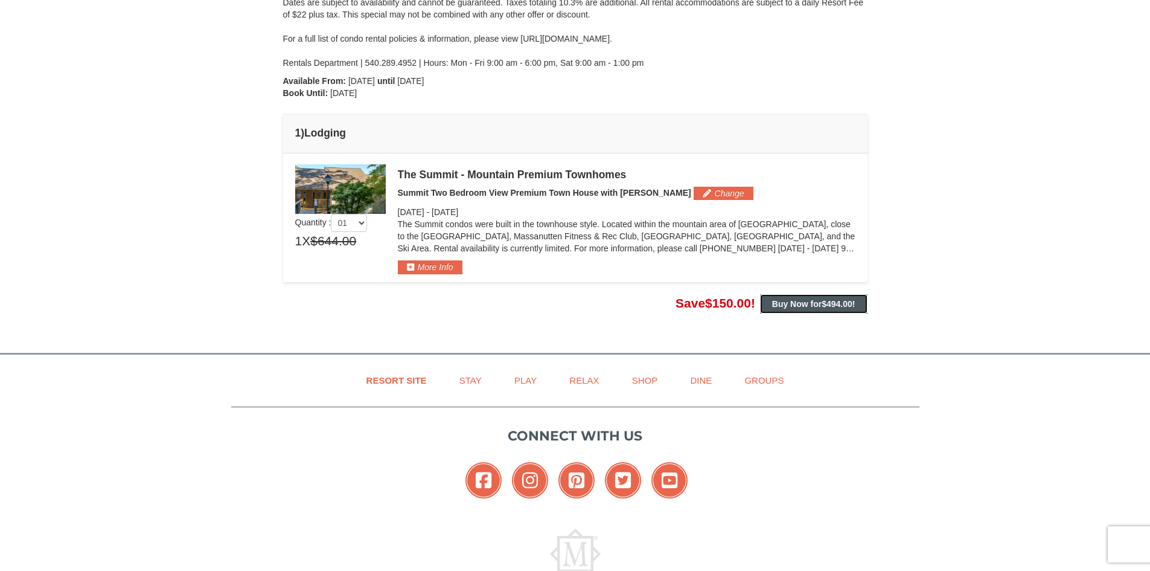
click at [823, 301] on span "$494.00" at bounding box center [837, 304] width 31 height 10
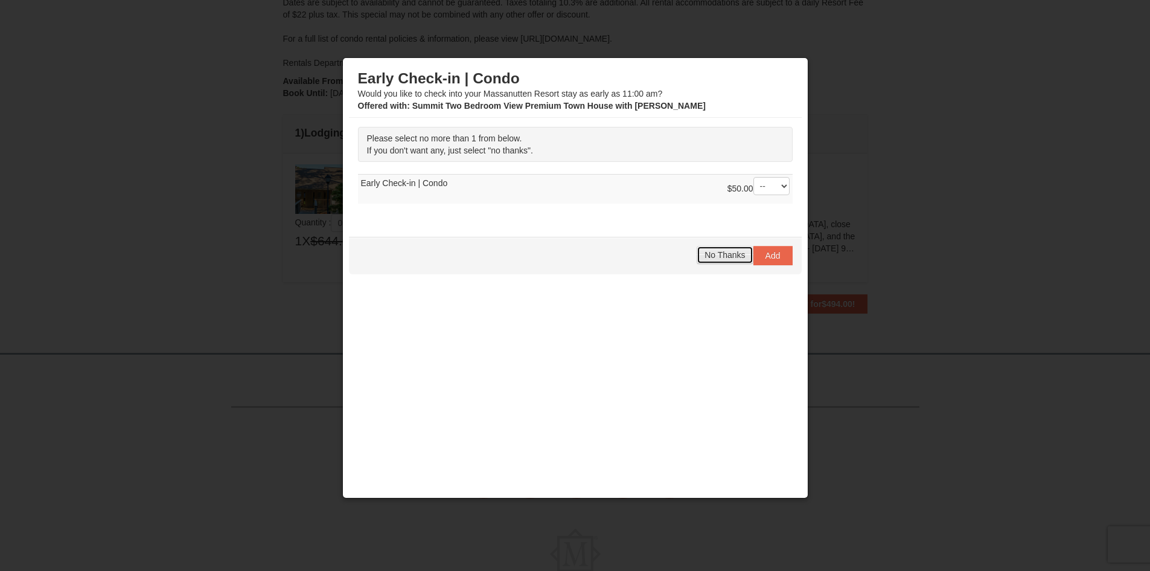
click at [720, 247] on button "No Thanks" at bounding box center [725, 255] width 56 height 18
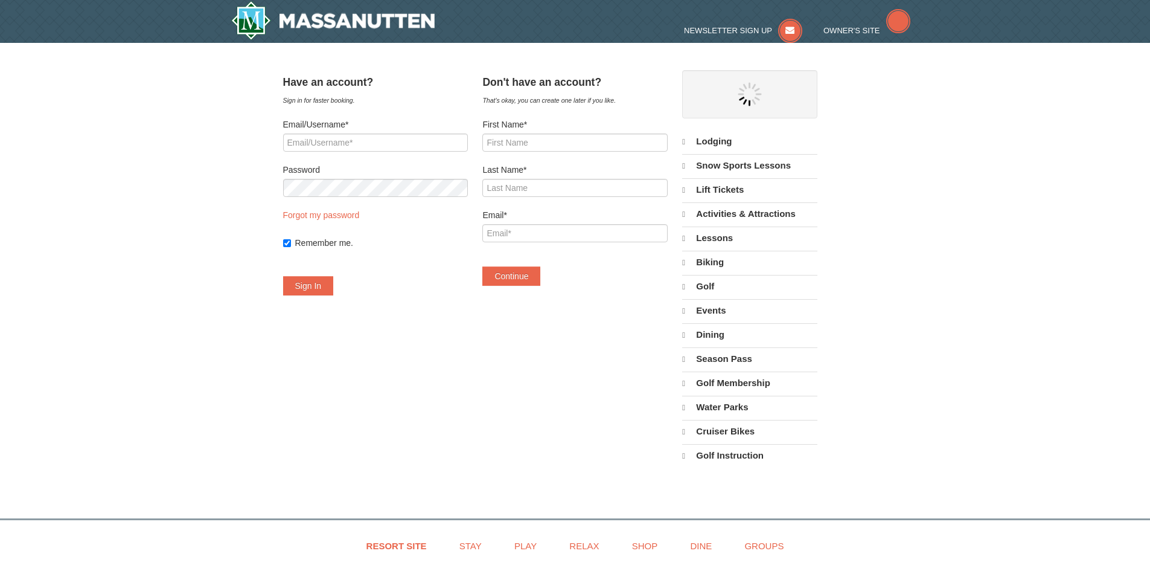
select select "10"
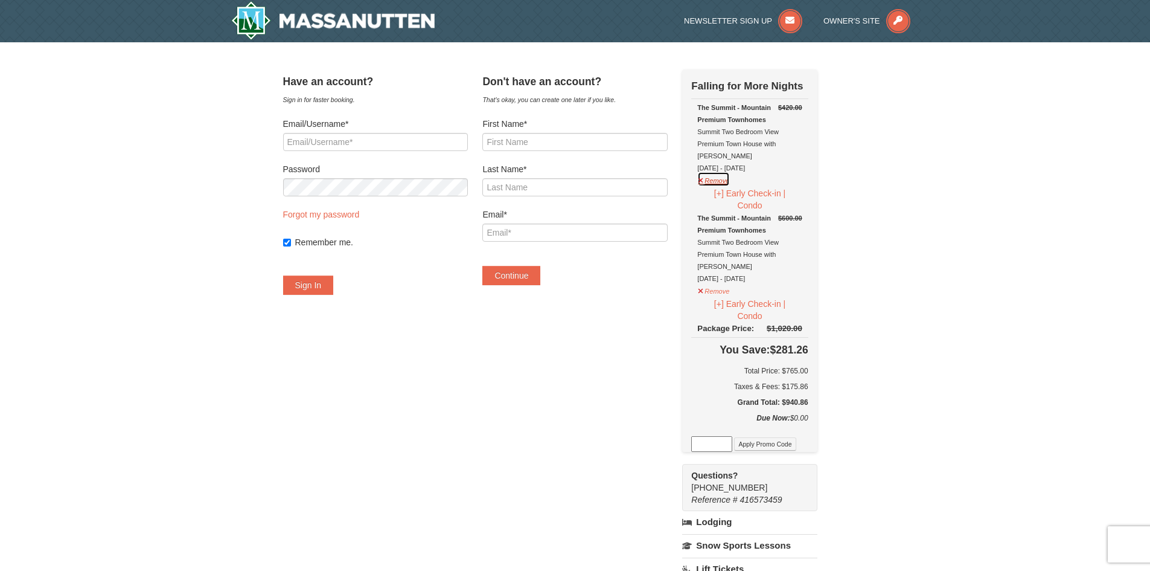
click at [720, 172] on button "Remove" at bounding box center [714, 179] width 33 height 15
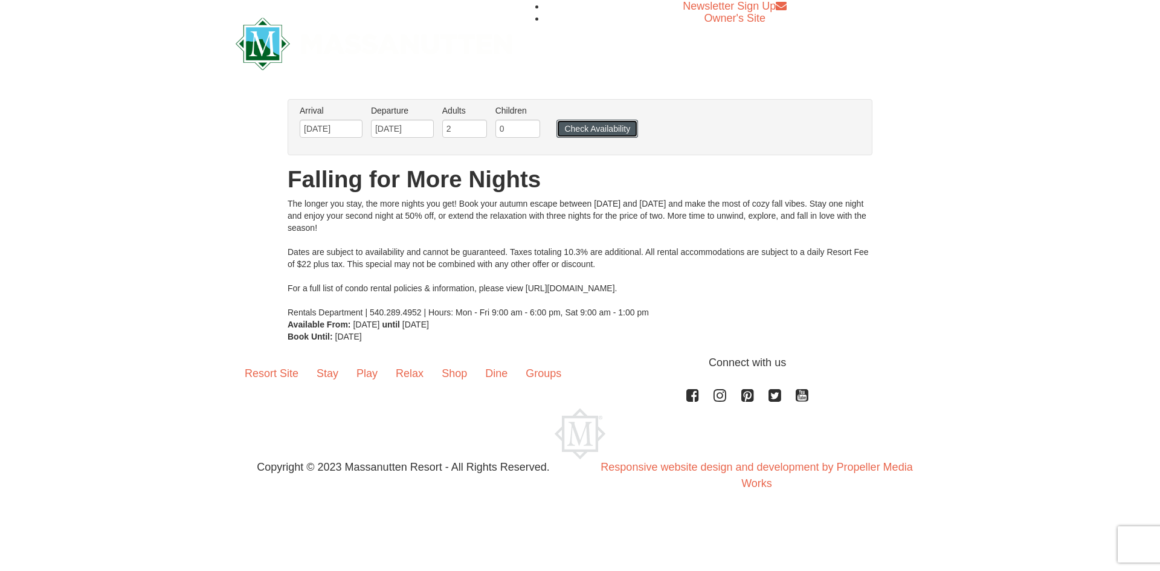
click at [598, 129] on button "Check Availability" at bounding box center [597, 129] width 82 height 18
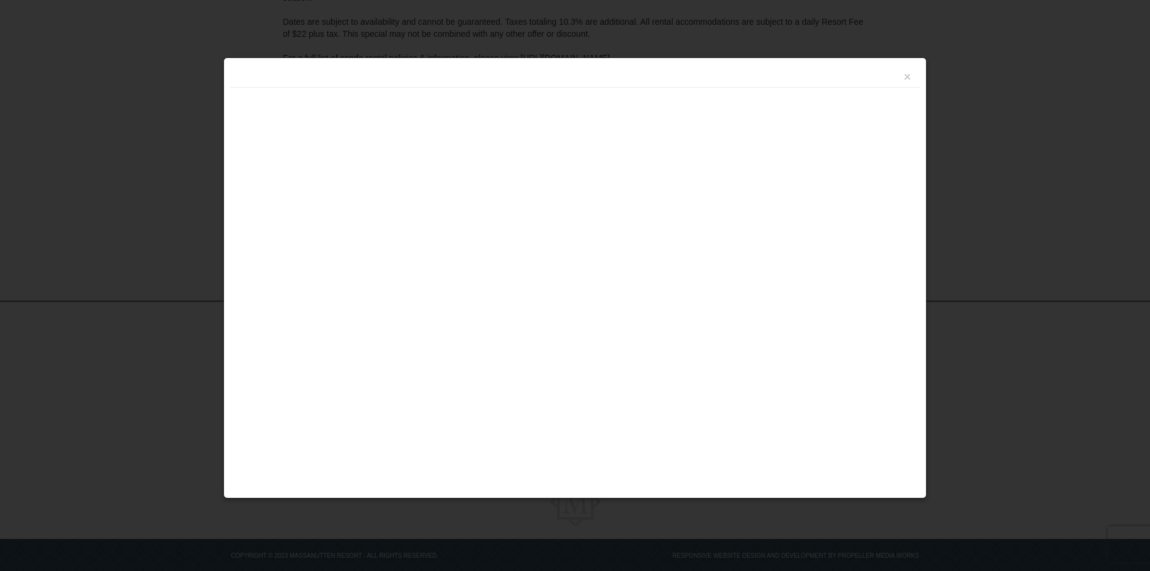
scroll to position [220, 0]
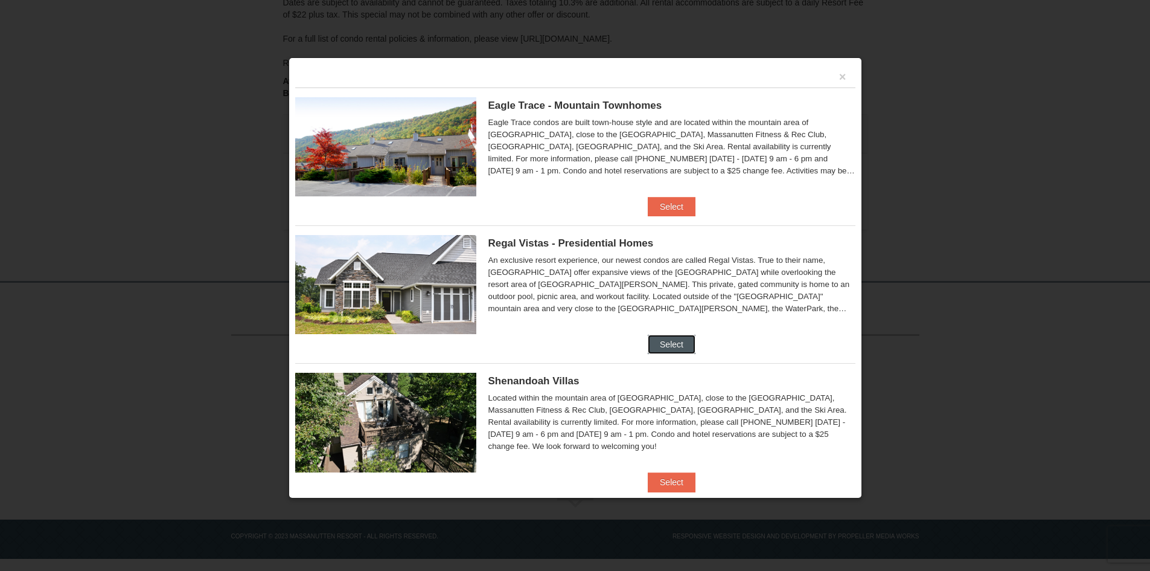
click at [662, 338] on button "Select" at bounding box center [672, 344] width 48 height 19
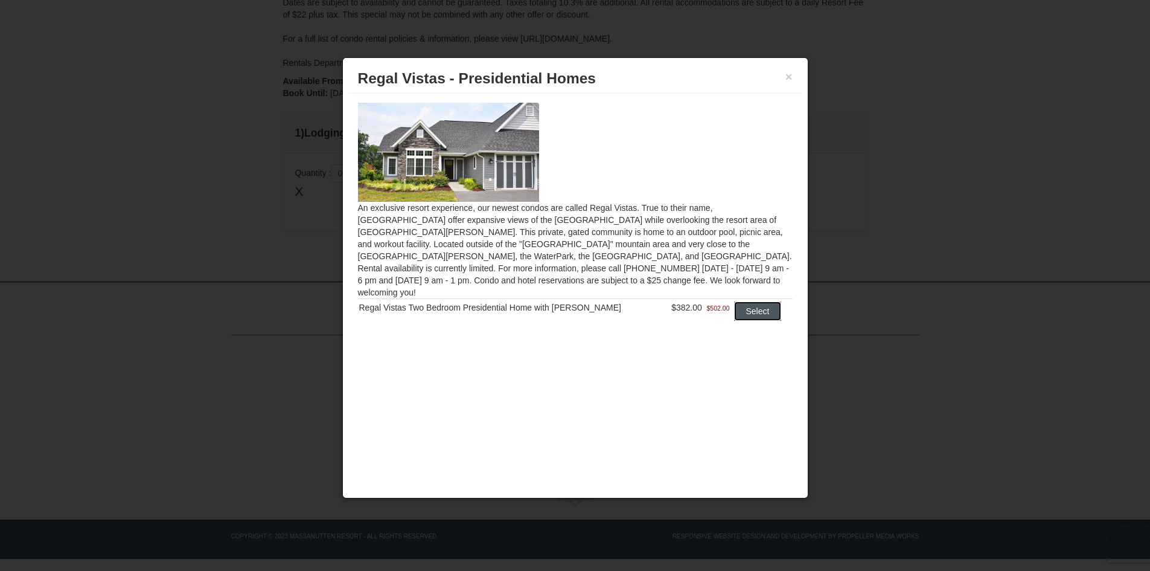
click at [746, 301] on button "Select" at bounding box center [758, 310] width 48 height 19
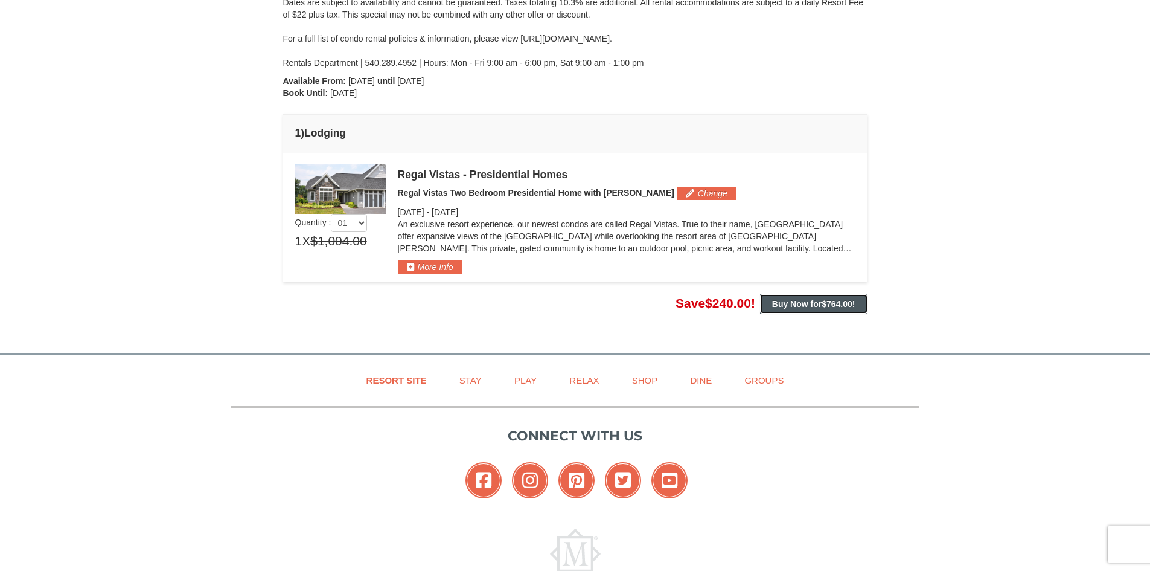
click at [808, 303] on strong "Buy Now for $764.00 !" at bounding box center [813, 304] width 83 height 10
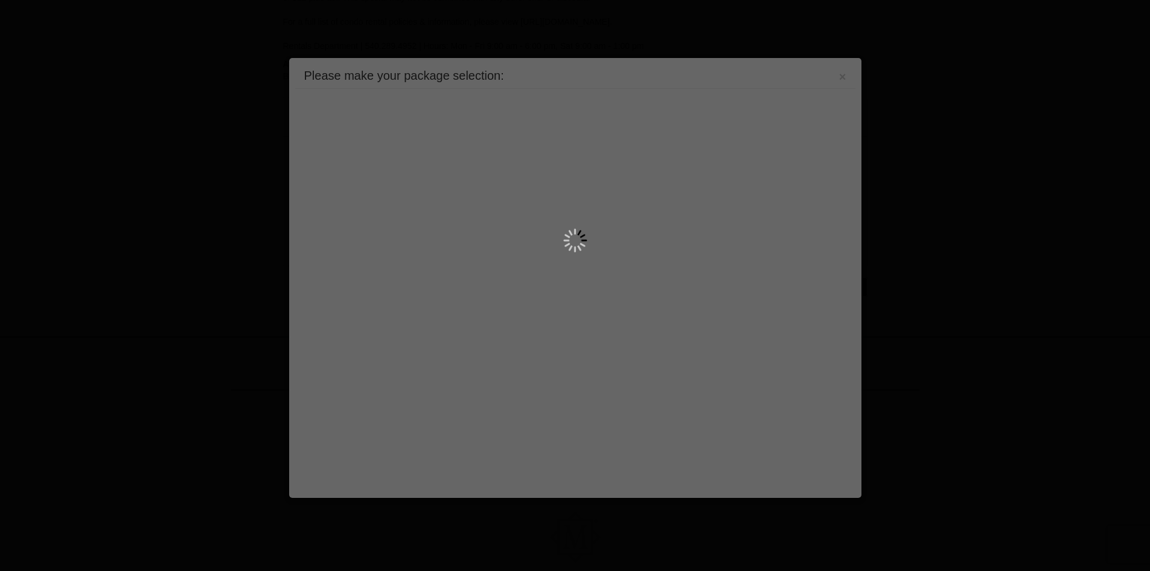
scroll to position [292, 0]
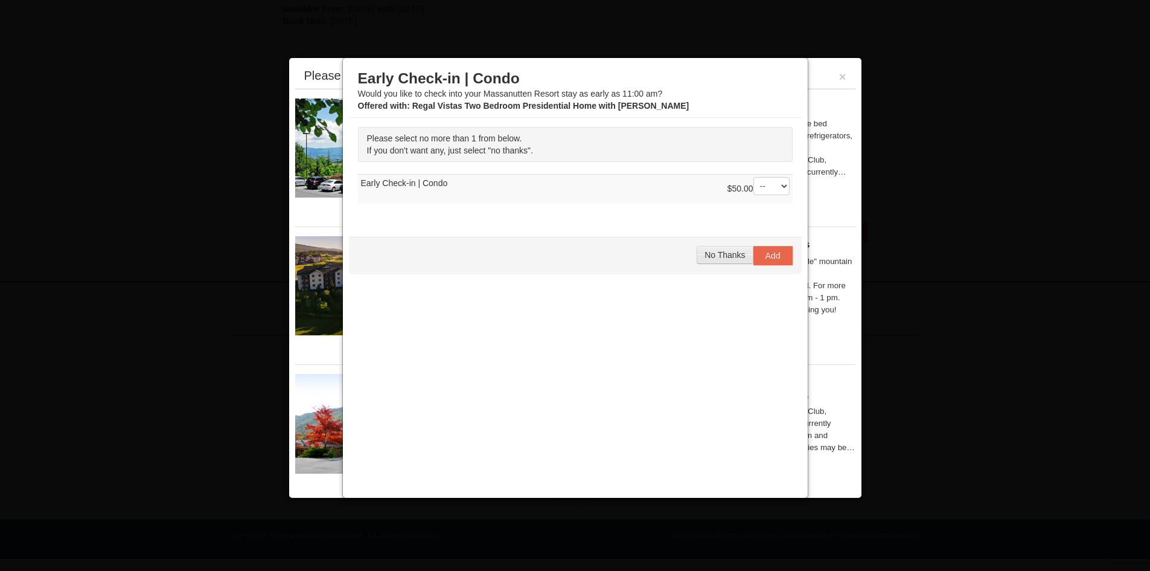
click at [722, 263] on button "No Thanks" at bounding box center [725, 255] width 56 height 18
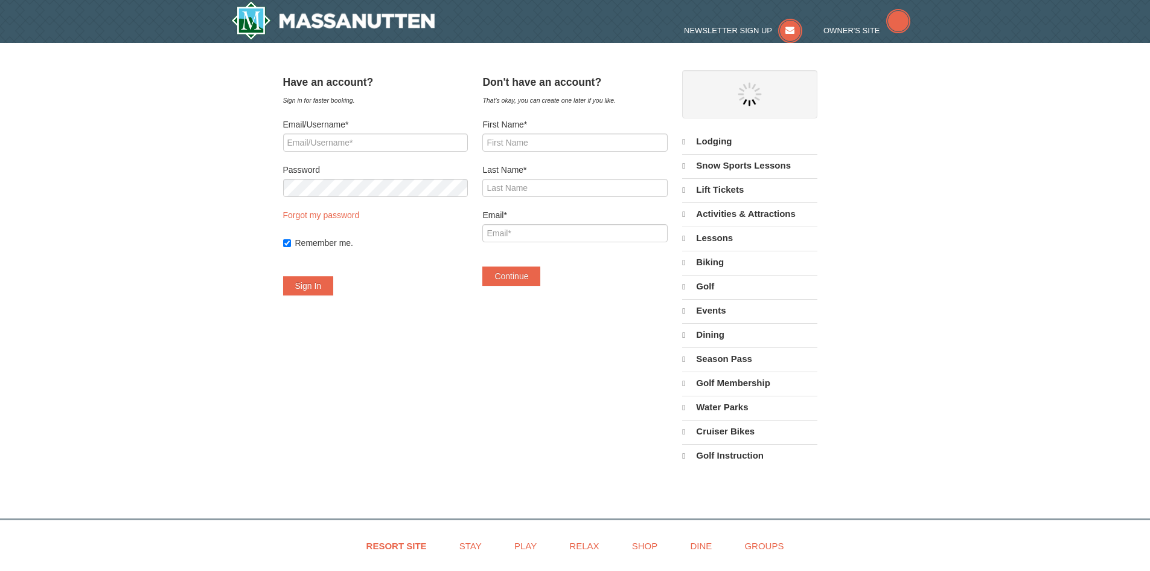
select select "10"
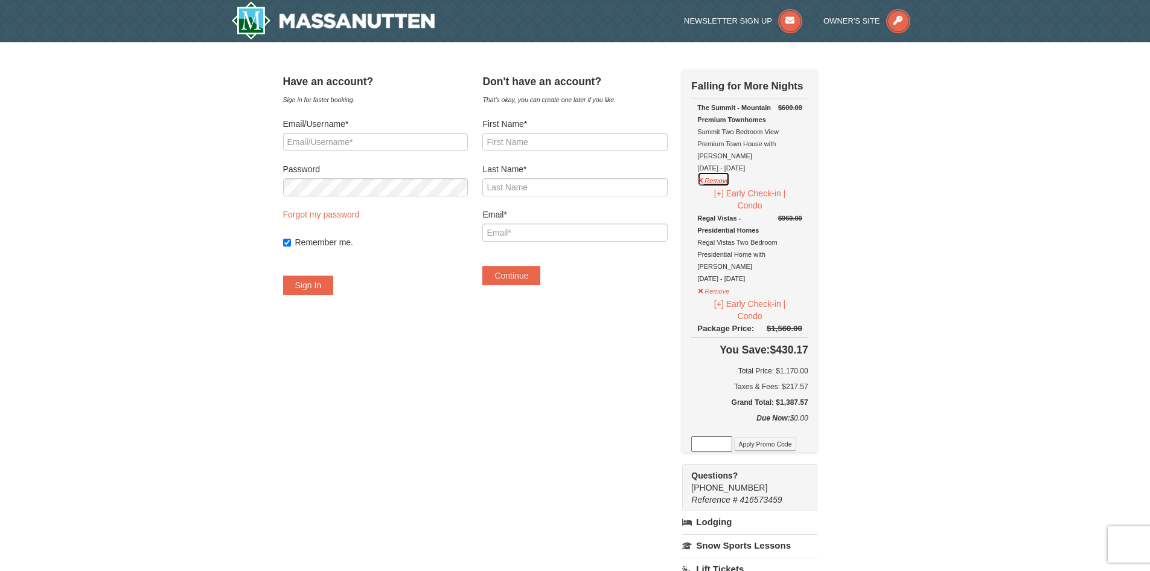
click at [725, 172] on button "Remove" at bounding box center [714, 179] width 33 height 15
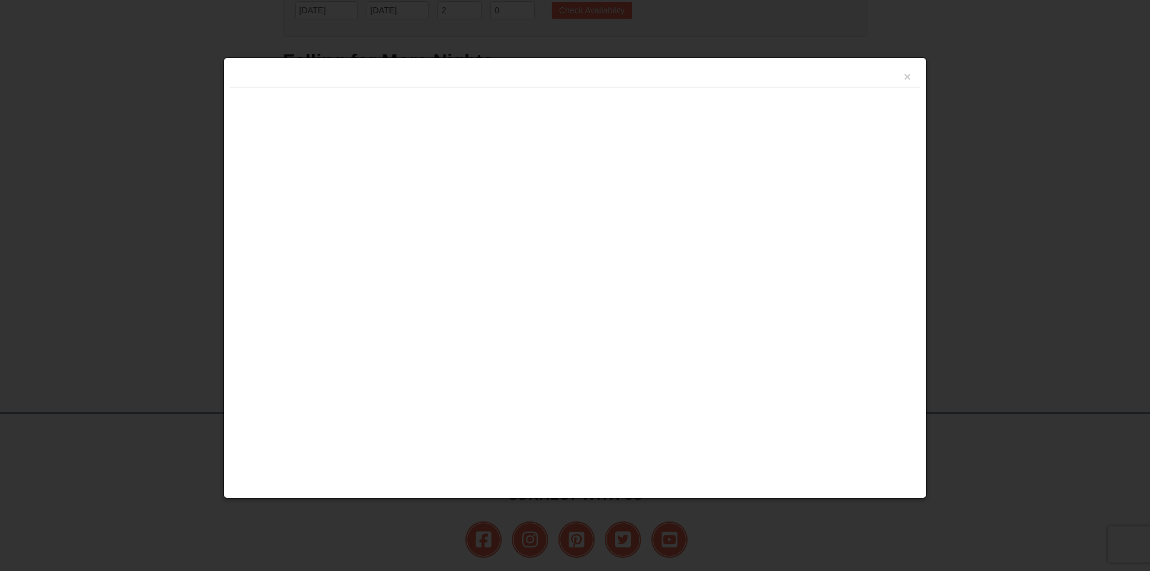
scroll to position [212, 0]
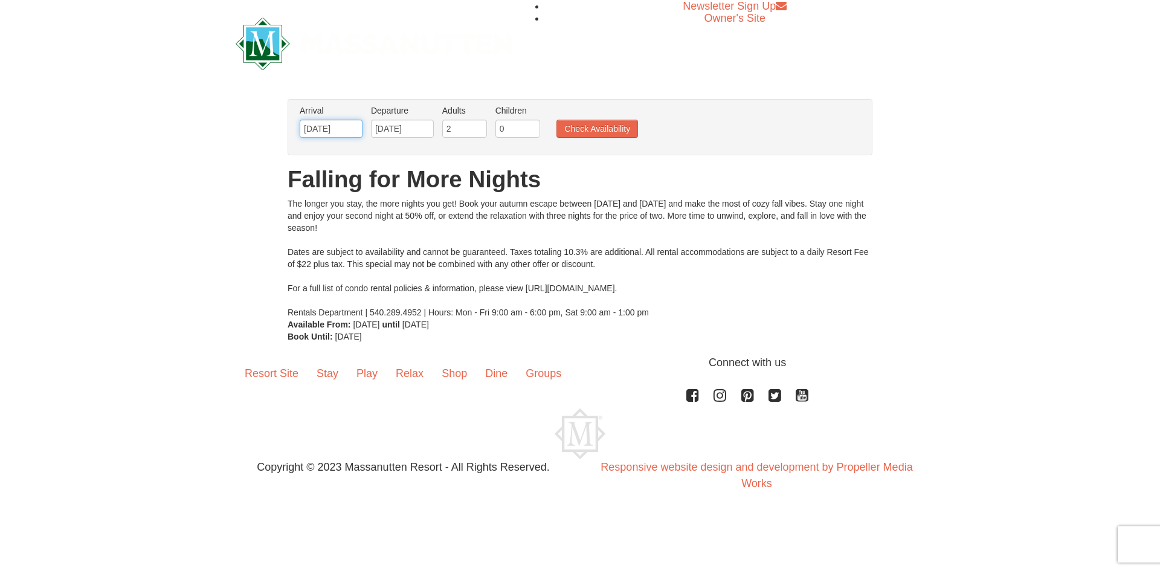
click at [329, 131] on input "[DATE]" at bounding box center [331, 129] width 63 height 18
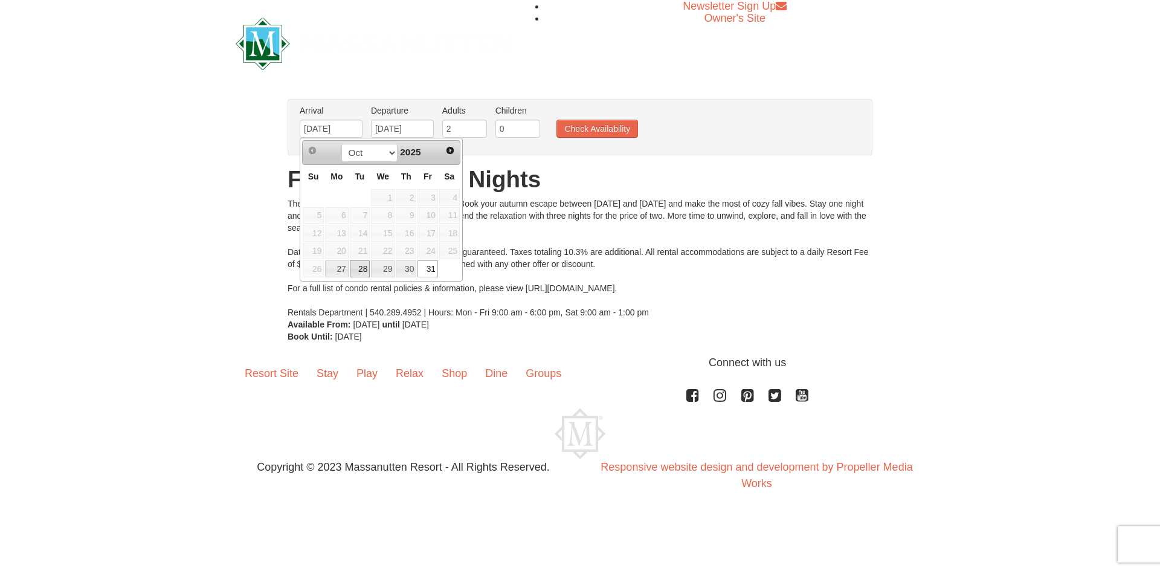
click at [356, 269] on link "28" at bounding box center [360, 268] width 21 height 17
type input "[DATE]"
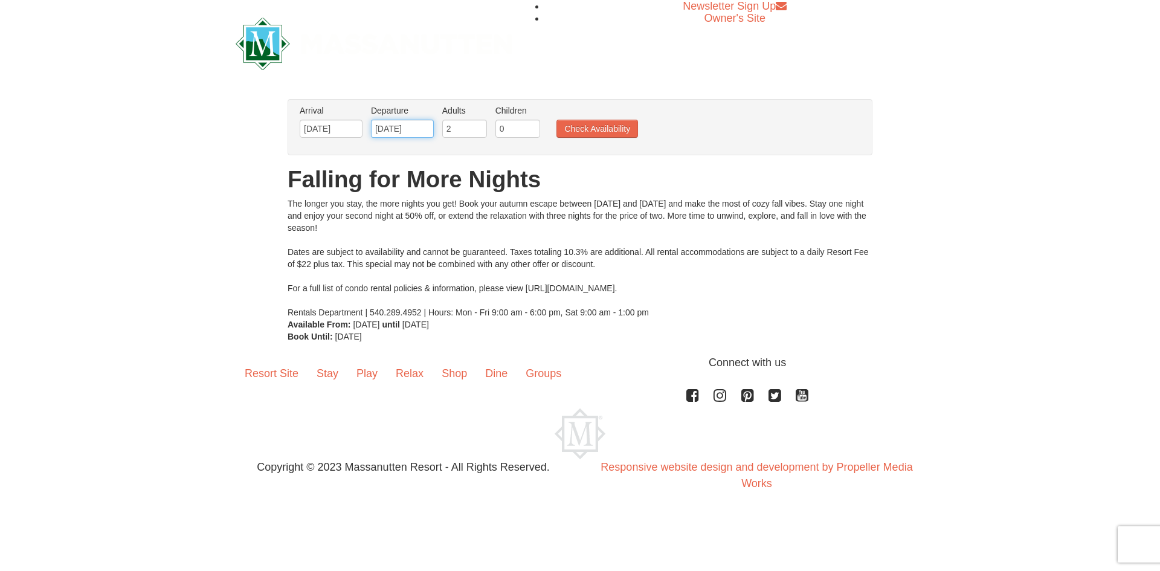
click at [417, 126] on input "11/02/2025" at bounding box center [402, 129] width 63 height 18
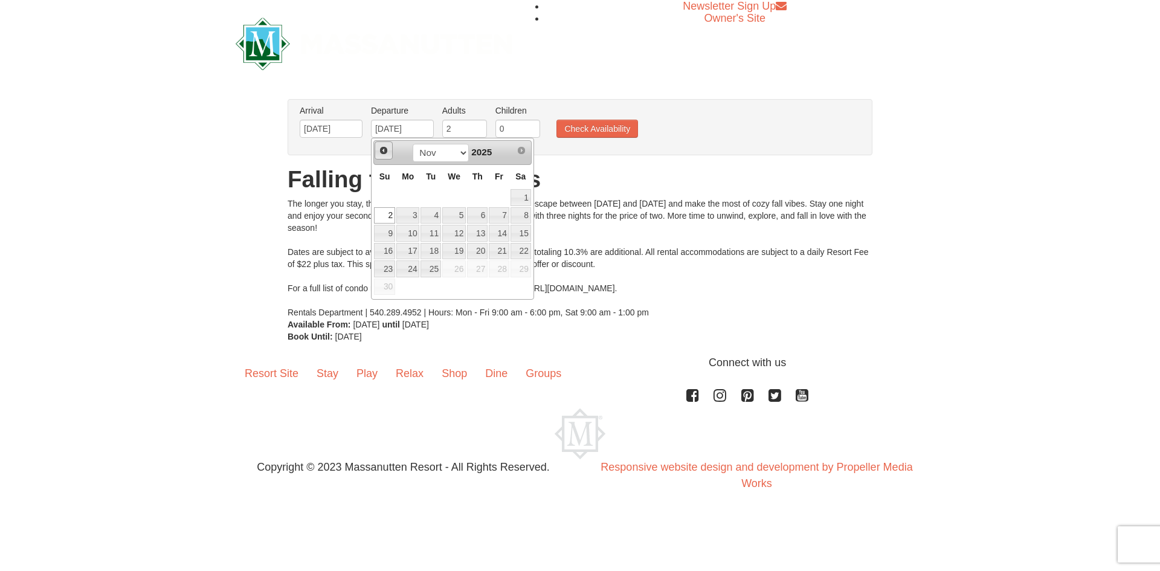
click at [384, 151] on span "Prev" at bounding box center [384, 151] width 10 height 10
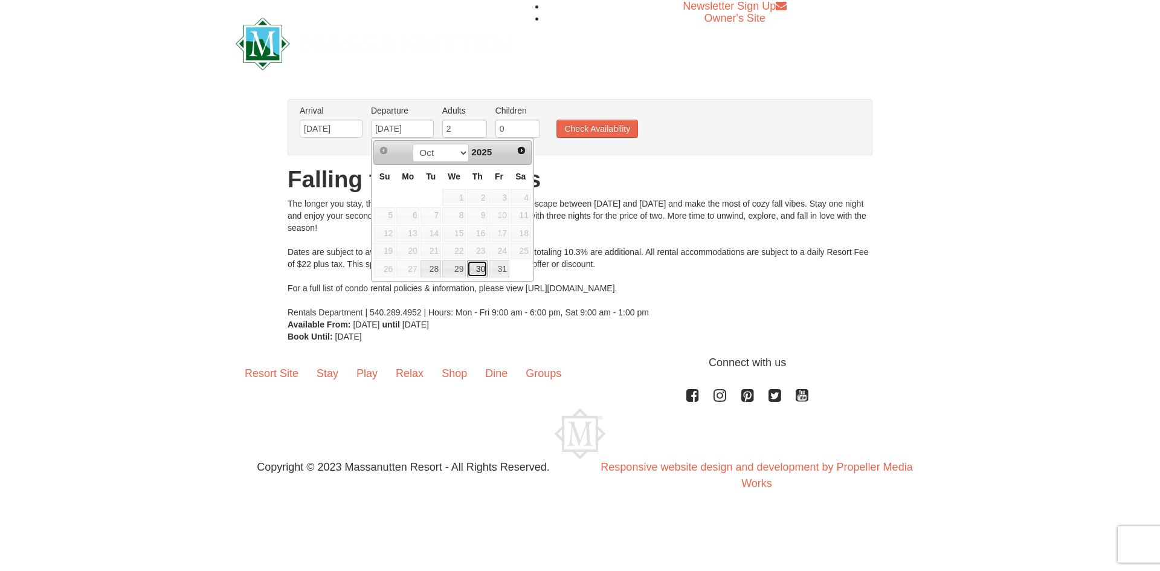
click at [479, 271] on link "30" at bounding box center [477, 268] width 21 height 17
type input "10/30/2025"
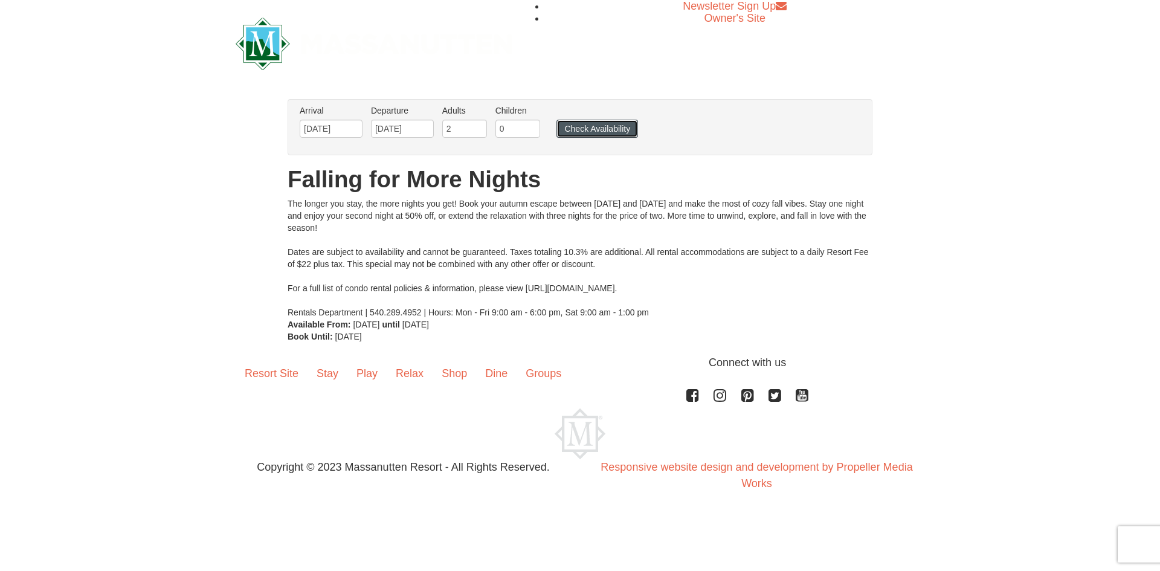
click at [580, 130] on button "Check Availability" at bounding box center [597, 129] width 82 height 18
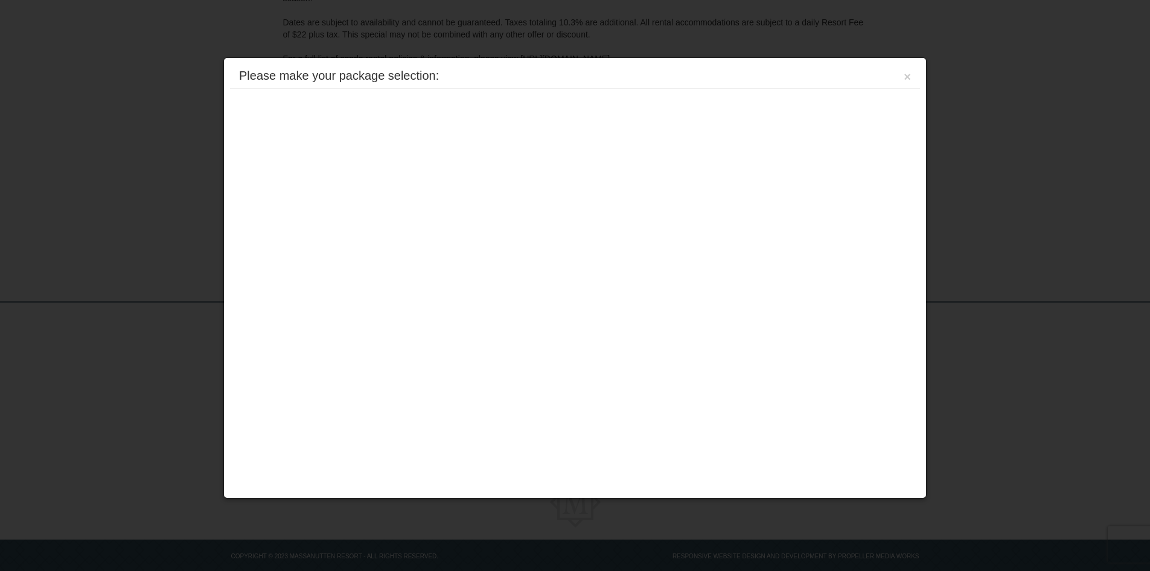
scroll to position [220, 0]
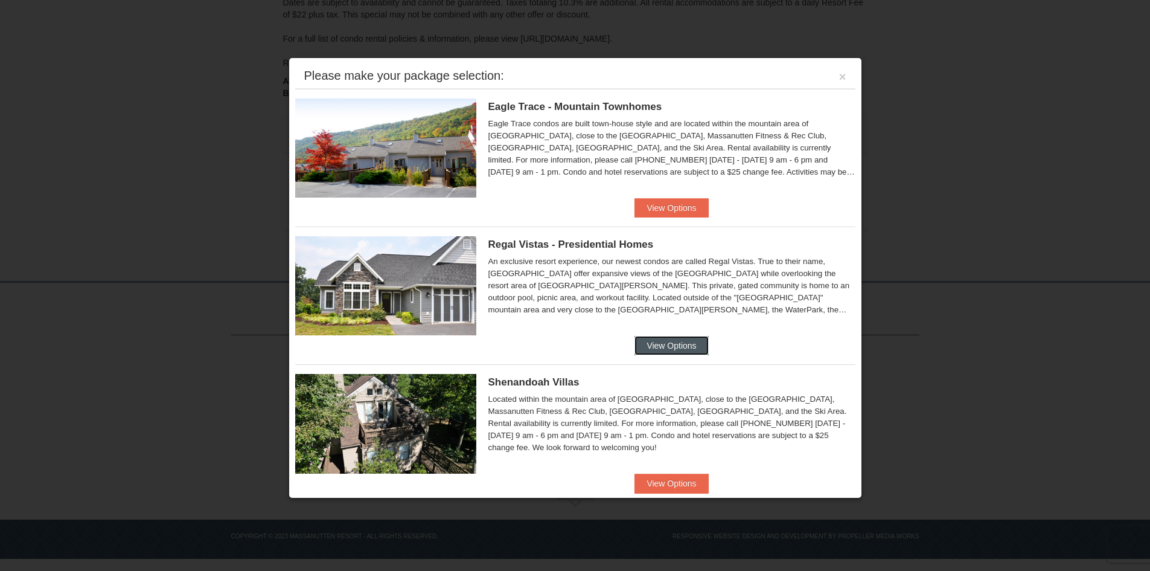
click at [675, 351] on button "View Options" at bounding box center [672, 345] width 74 height 19
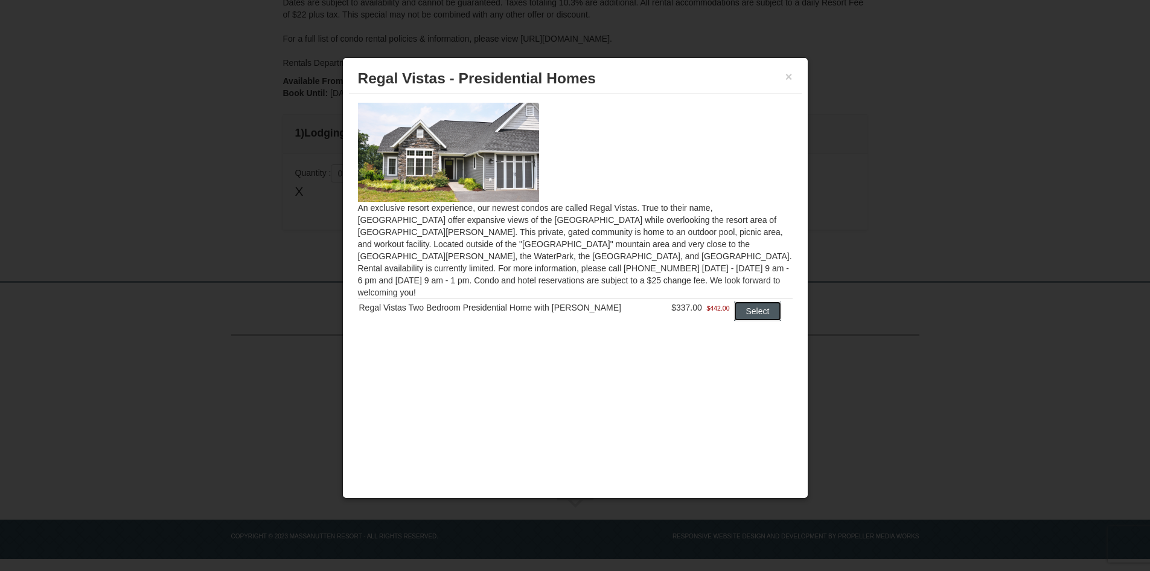
click at [753, 301] on button "Select" at bounding box center [758, 310] width 48 height 19
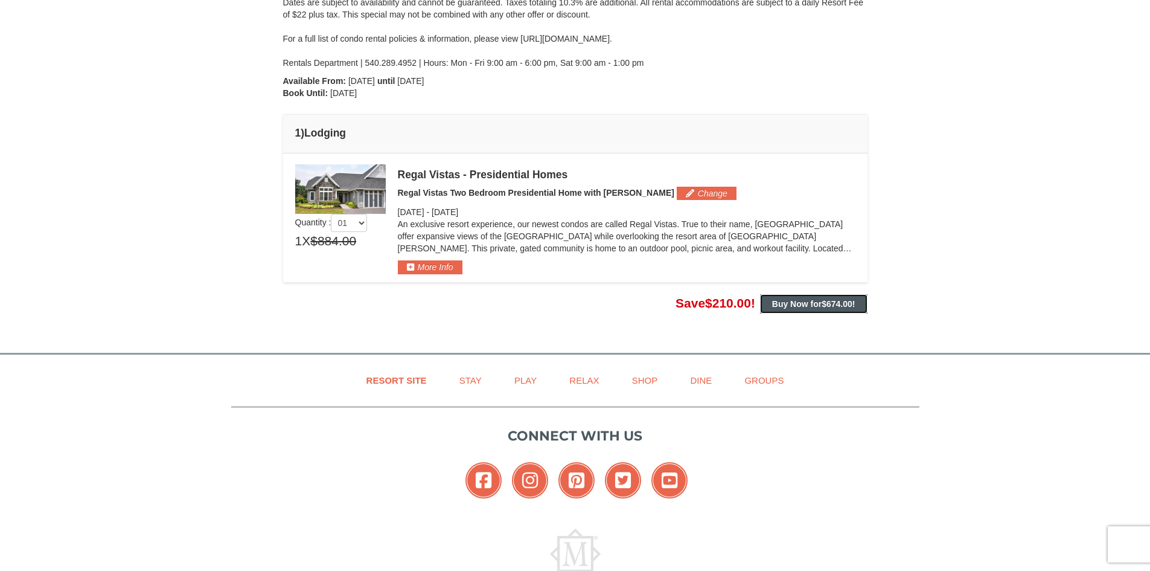
click at [810, 309] on button "Buy Now for $674.00 !" at bounding box center [813, 303] width 107 height 19
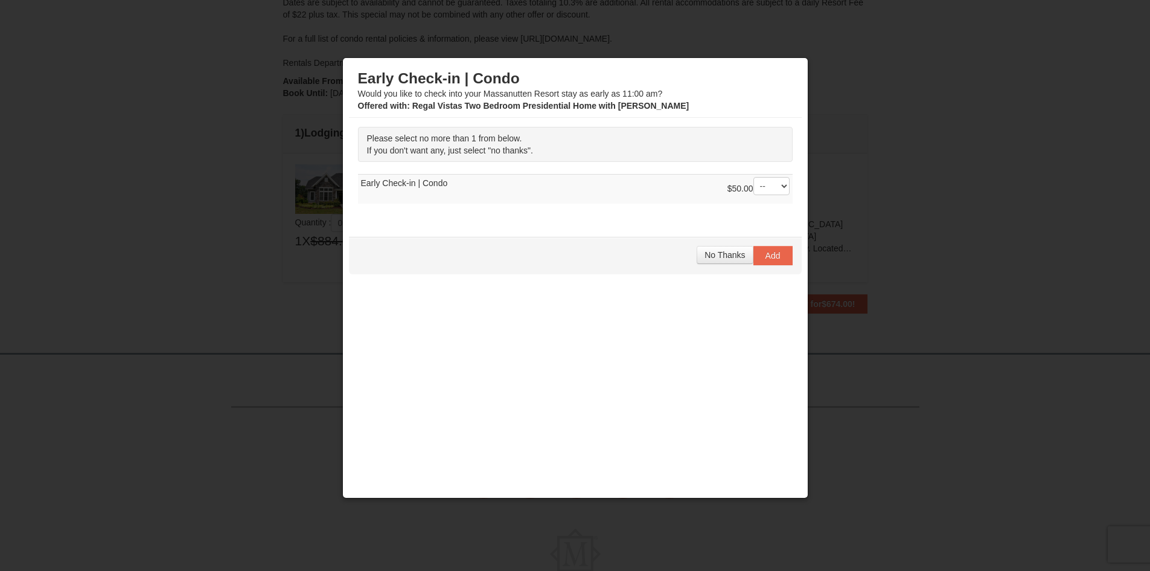
click at [722, 264] on div "No Thanks Add" at bounding box center [575, 255] width 453 height 37
click at [722, 258] on span "No Thanks" at bounding box center [725, 255] width 40 height 10
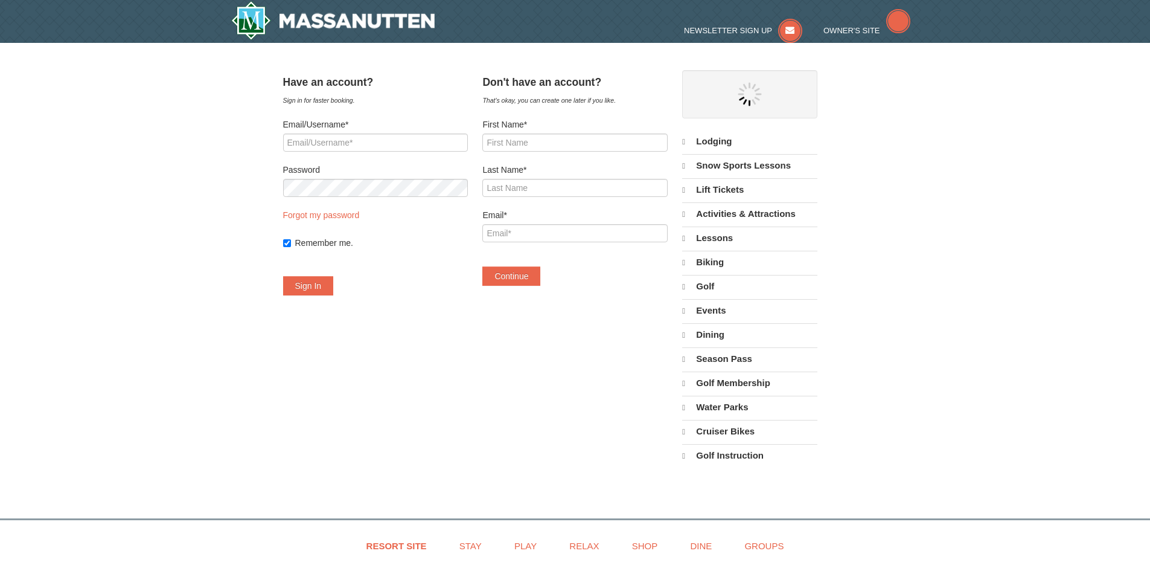
select select "10"
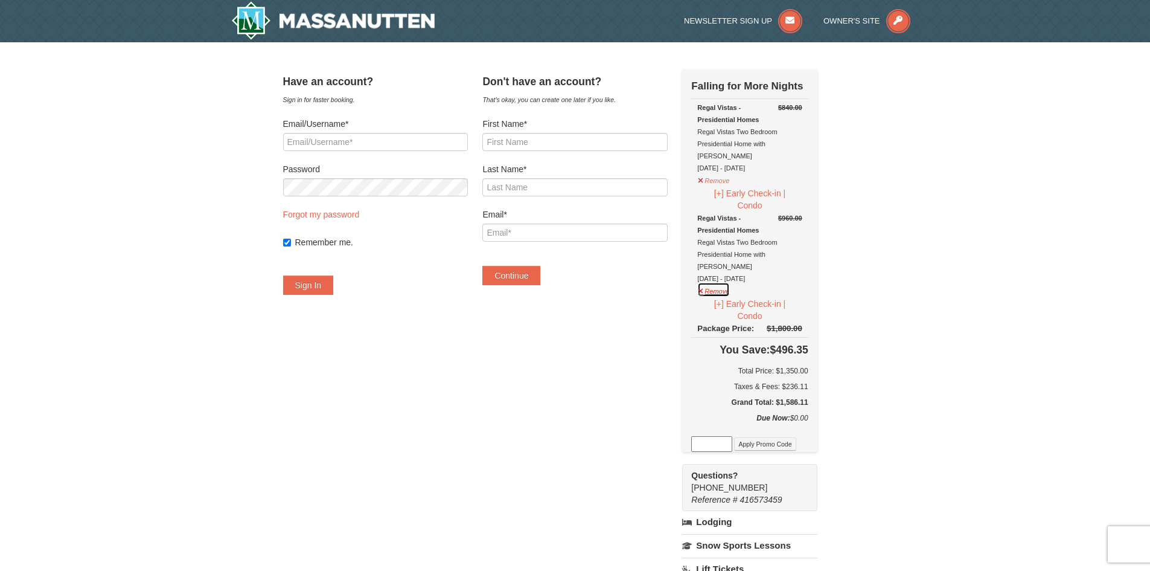
drag, startPoint x: 729, startPoint y: 266, endPoint x: 674, endPoint y: 238, distance: 61.9
click at [728, 282] on button "Remove" at bounding box center [714, 289] width 33 height 15
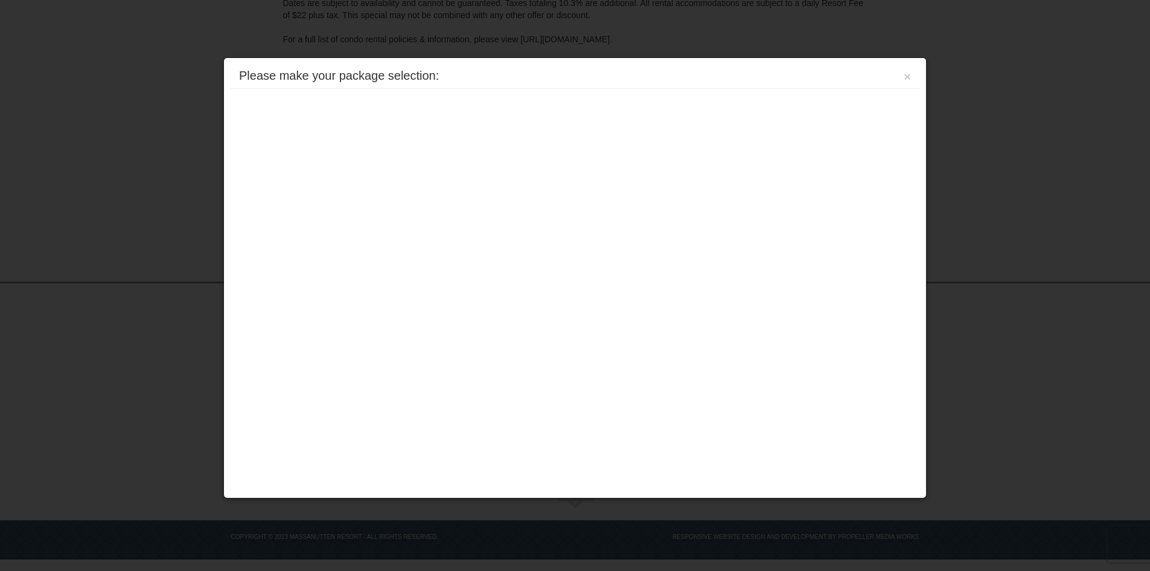
scroll to position [220, 0]
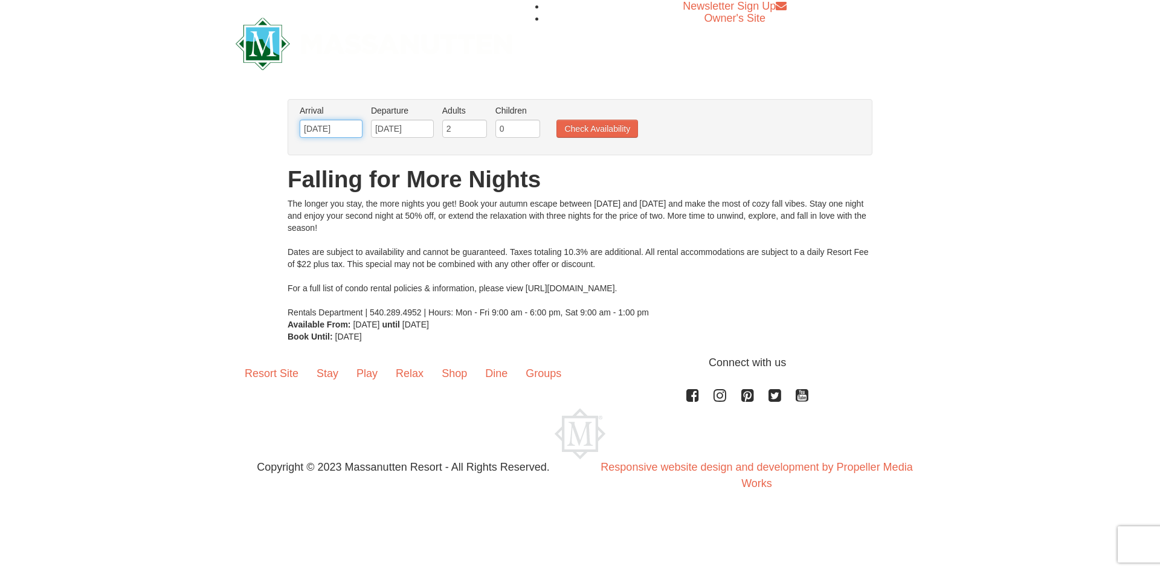
click at [329, 135] on input "10/28/2025" at bounding box center [331, 129] width 63 height 18
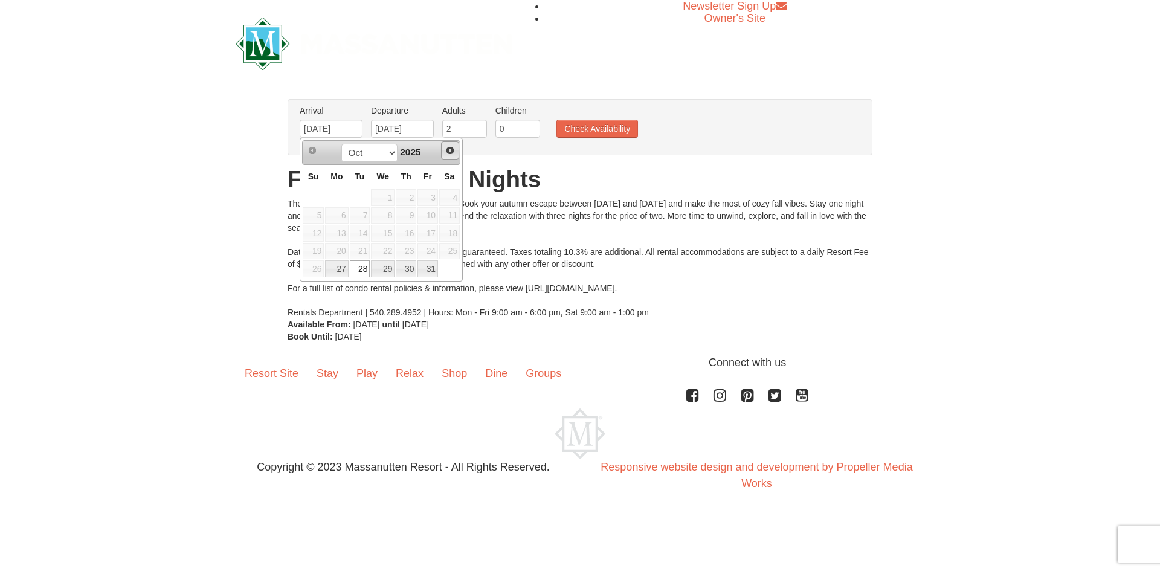
click at [452, 156] on link "Next" at bounding box center [450, 150] width 18 height 18
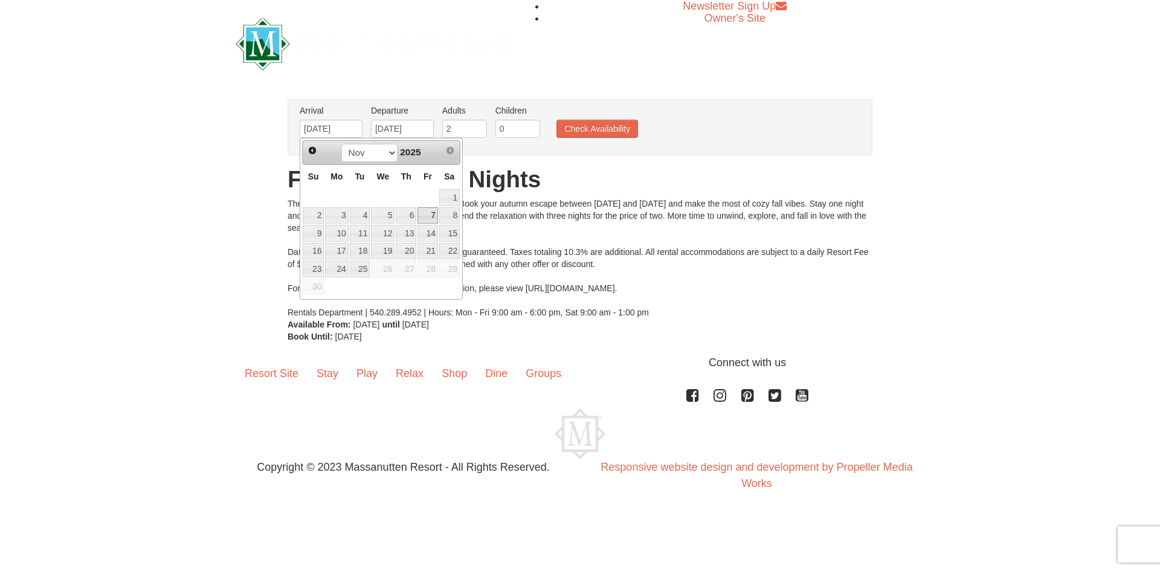
click at [426, 217] on link "7" at bounding box center [427, 215] width 21 height 17
type input "11/07/2025"
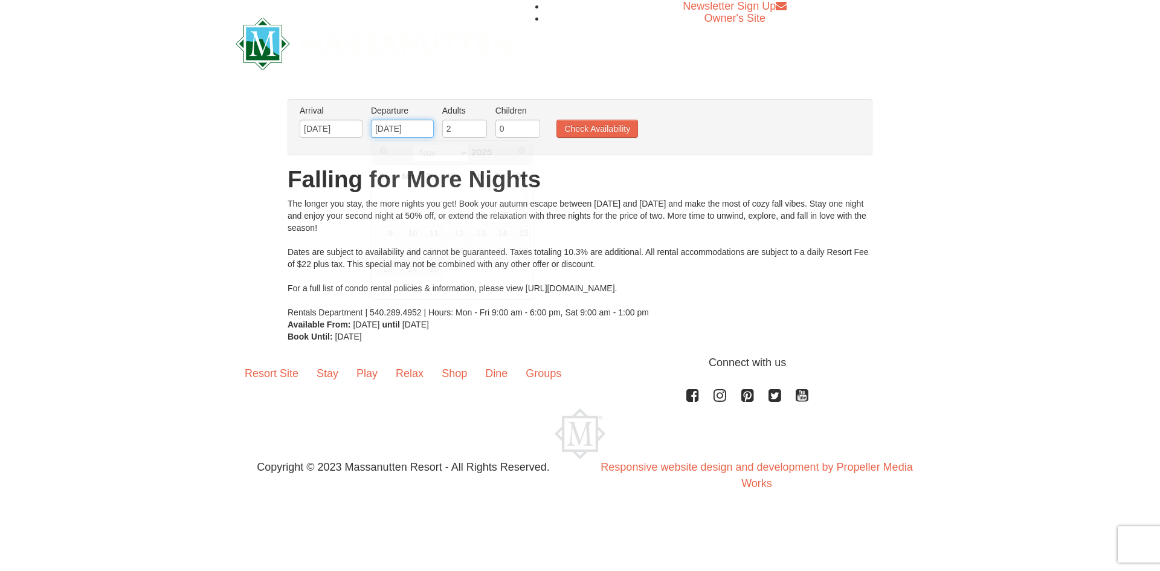
click at [421, 127] on input "11/07/2025" at bounding box center [402, 129] width 63 height 18
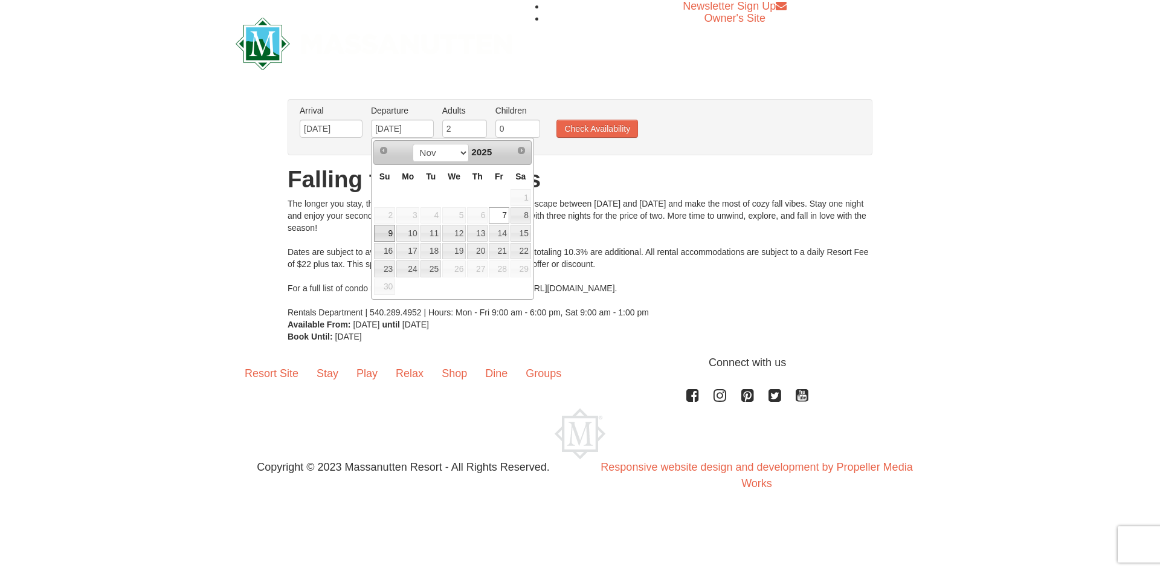
click at [386, 231] on link "9" at bounding box center [384, 233] width 21 height 17
type input "11/09/2025"
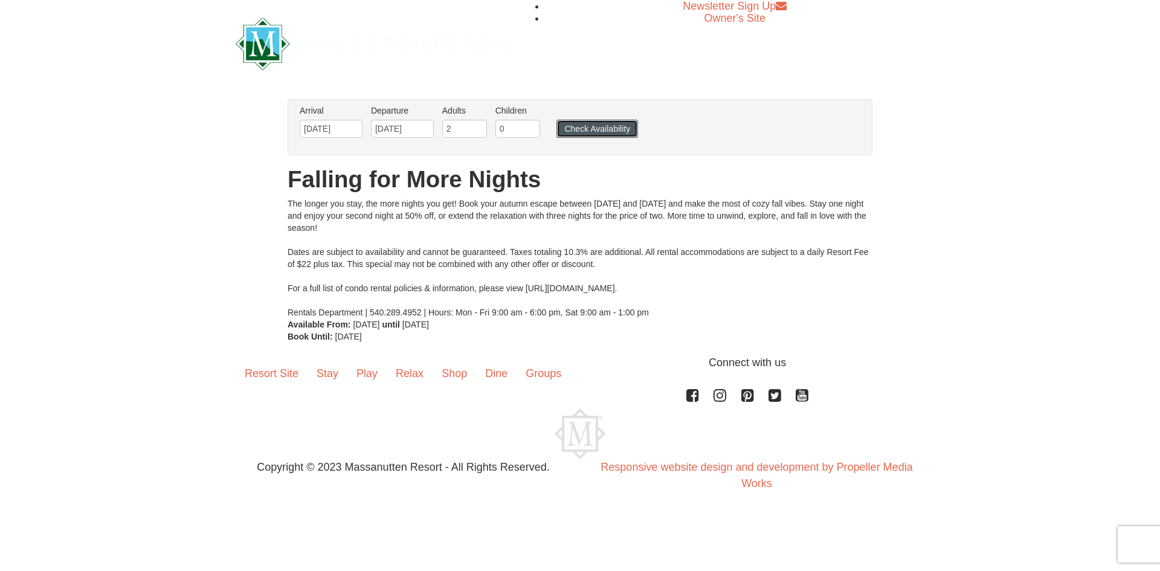
click at [582, 126] on button "Check Availability" at bounding box center [597, 129] width 82 height 18
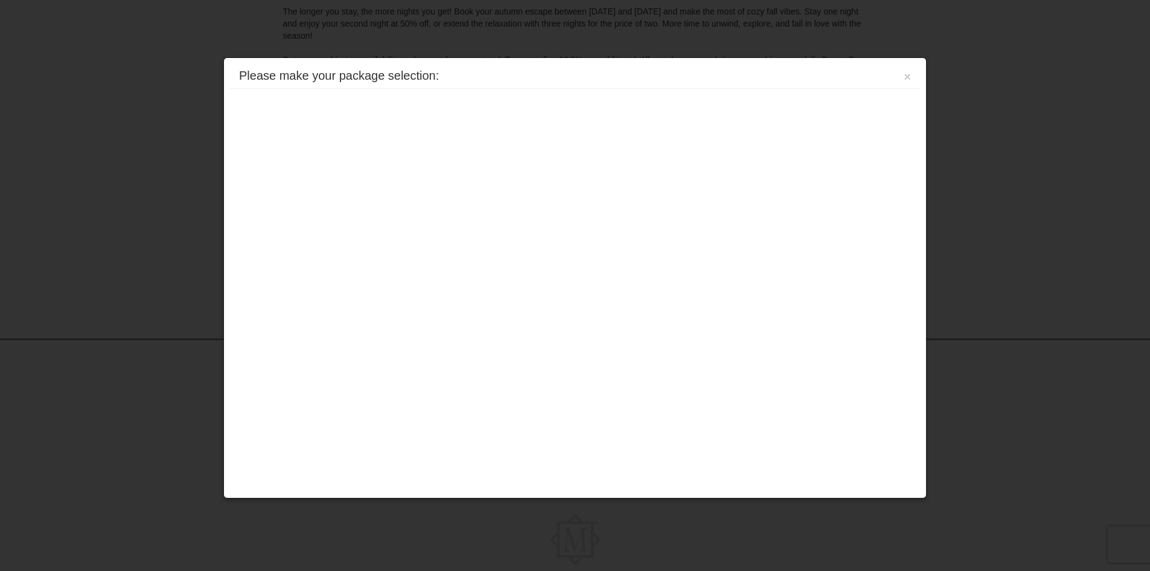
scroll to position [220, 0]
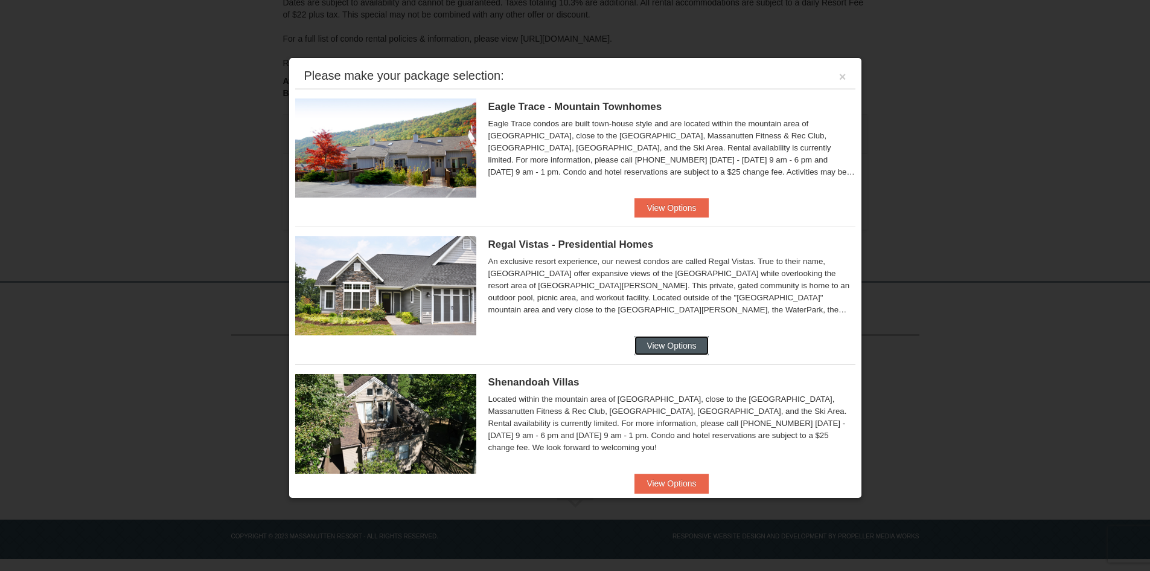
click at [664, 355] on button "View Options" at bounding box center [672, 345] width 74 height 19
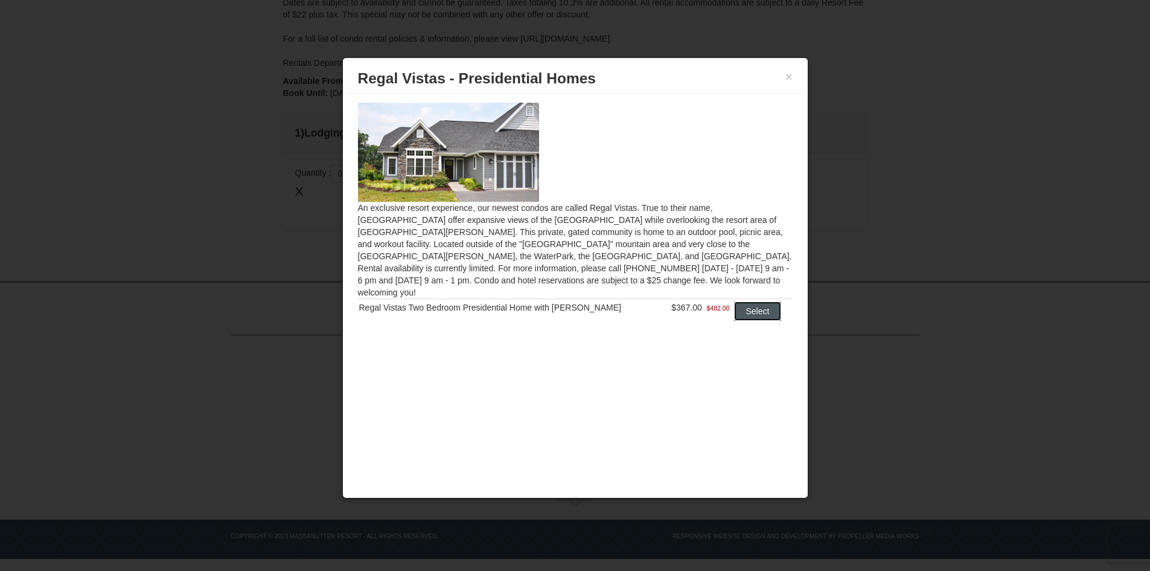
drag, startPoint x: 762, startPoint y: 295, endPoint x: 742, endPoint y: 276, distance: 27.8
click at [762, 301] on button "Select" at bounding box center [758, 310] width 48 height 19
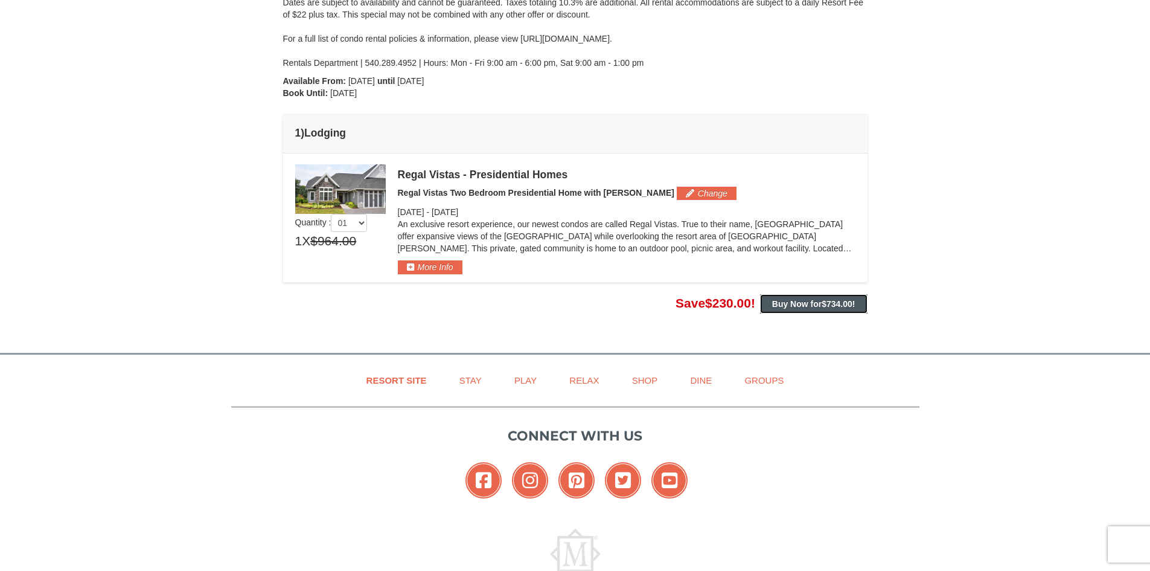
click at [791, 299] on strong "Buy Now for $734.00 !" at bounding box center [813, 304] width 83 height 10
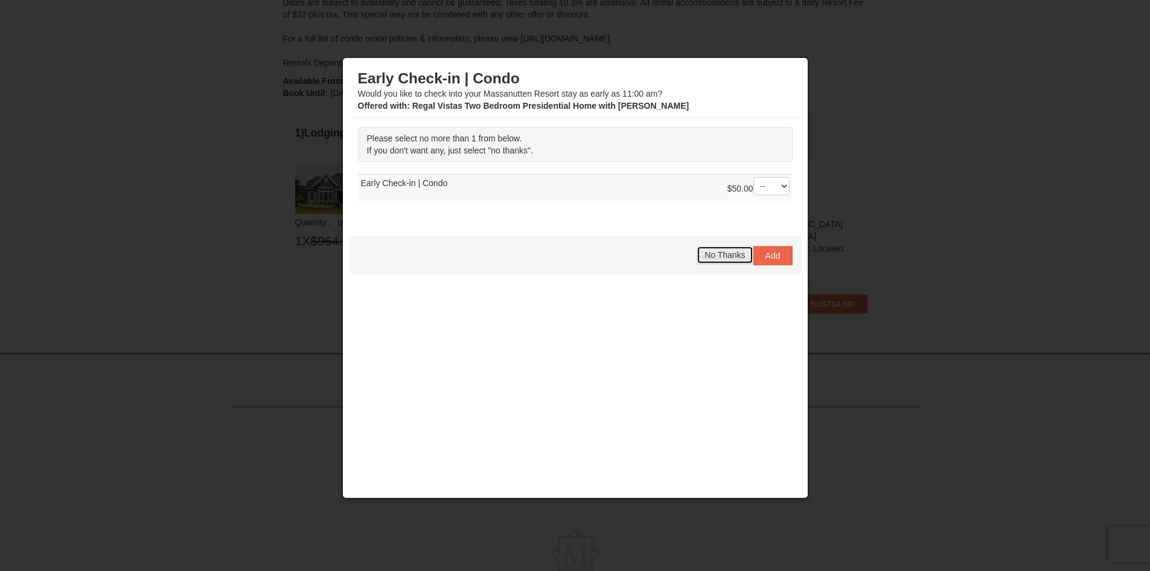
click at [714, 255] on span "No Thanks" at bounding box center [725, 255] width 40 height 10
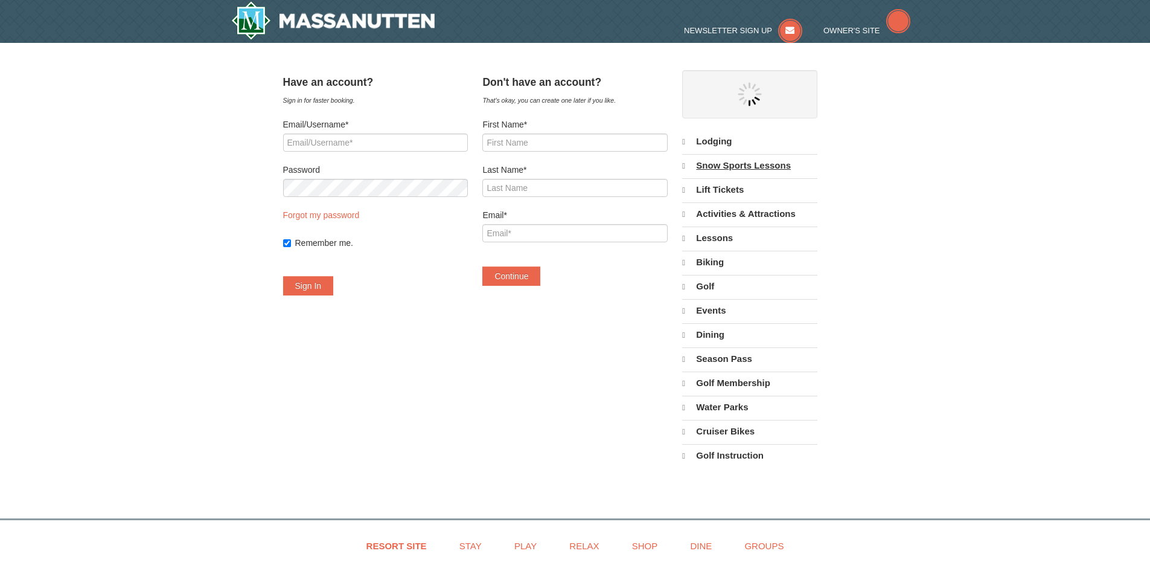
select select "10"
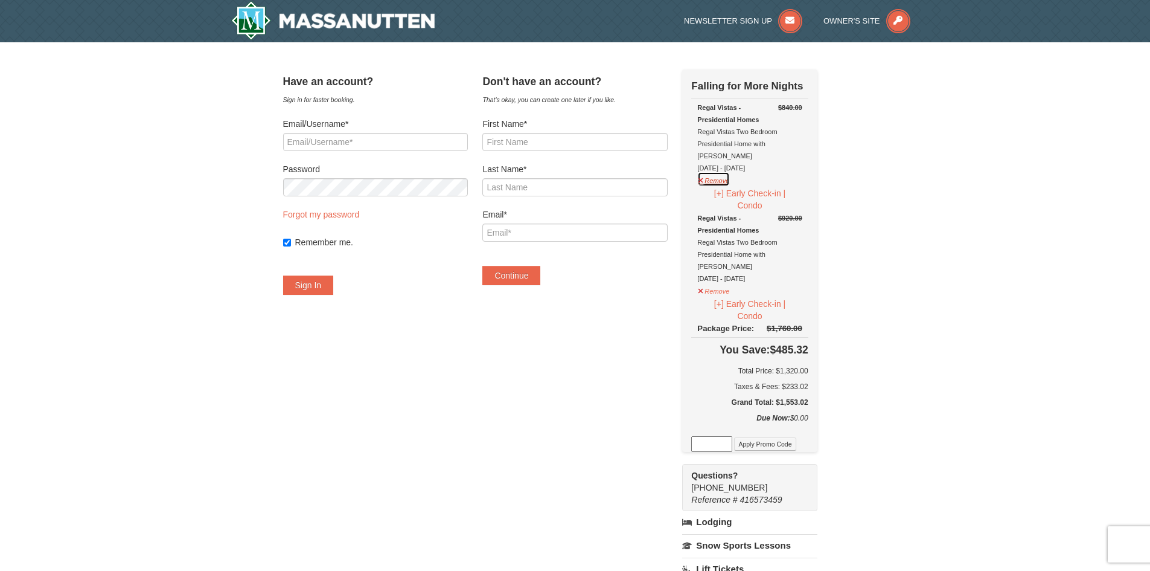
click at [724, 172] on button "Remove" at bounding box center [714, 179] width 33 height 15
